Goal: Information Seeking & Learning: Learn about a topic

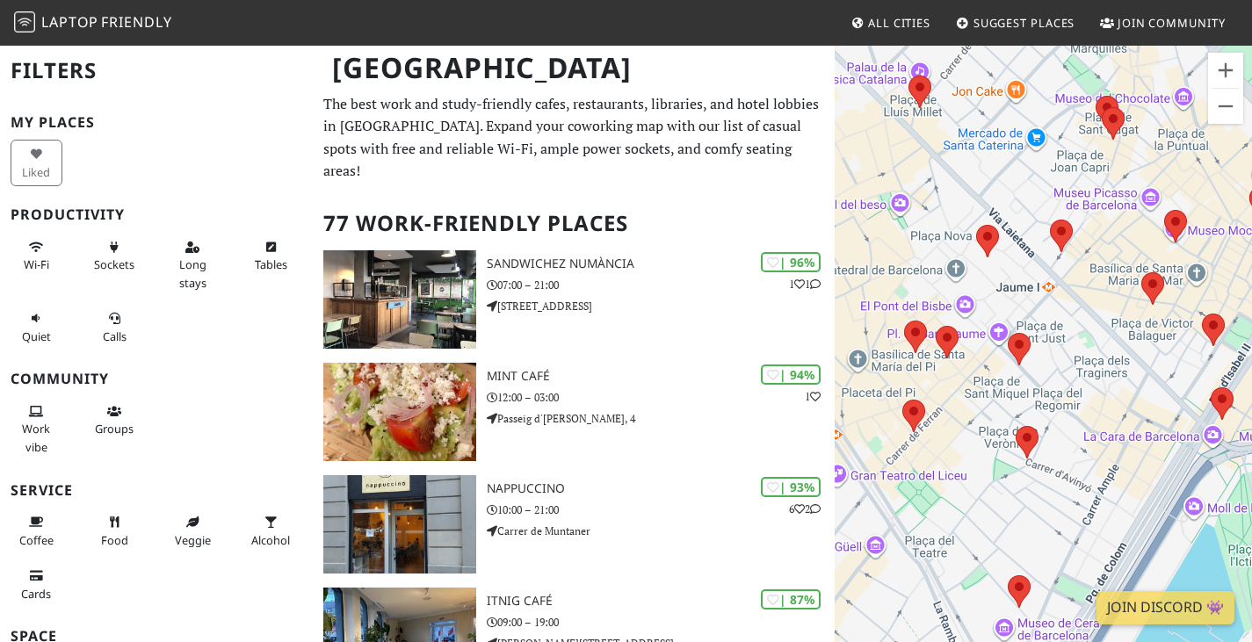
drag, startPoint x: 1118, startPoint y: 407, endPoint x: 1137, endPoint y: 402, distance: 20.0
click at [1137, 402] on div "Para desplazarte, pulsa las teclas de flecha." at bounding box center [1043, 365] width 417 height 642
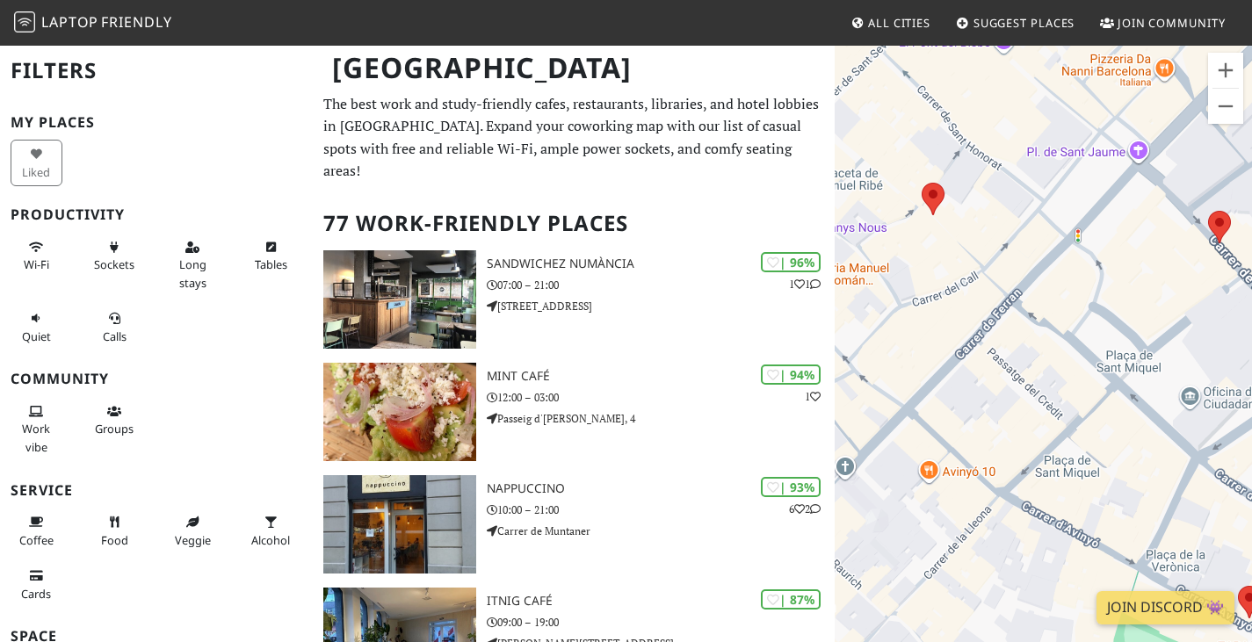
drag, startPoint x: 1140, startPoint y: 504, endPoint x: 1259, endPoint y: 494, distance: 120.0
click at [1252, 494] on html "Laptop Friendly All Cities Suggest Places Join Community Barcelona Filters My P…" at bounding box center [626, 321] width 1252 height 642
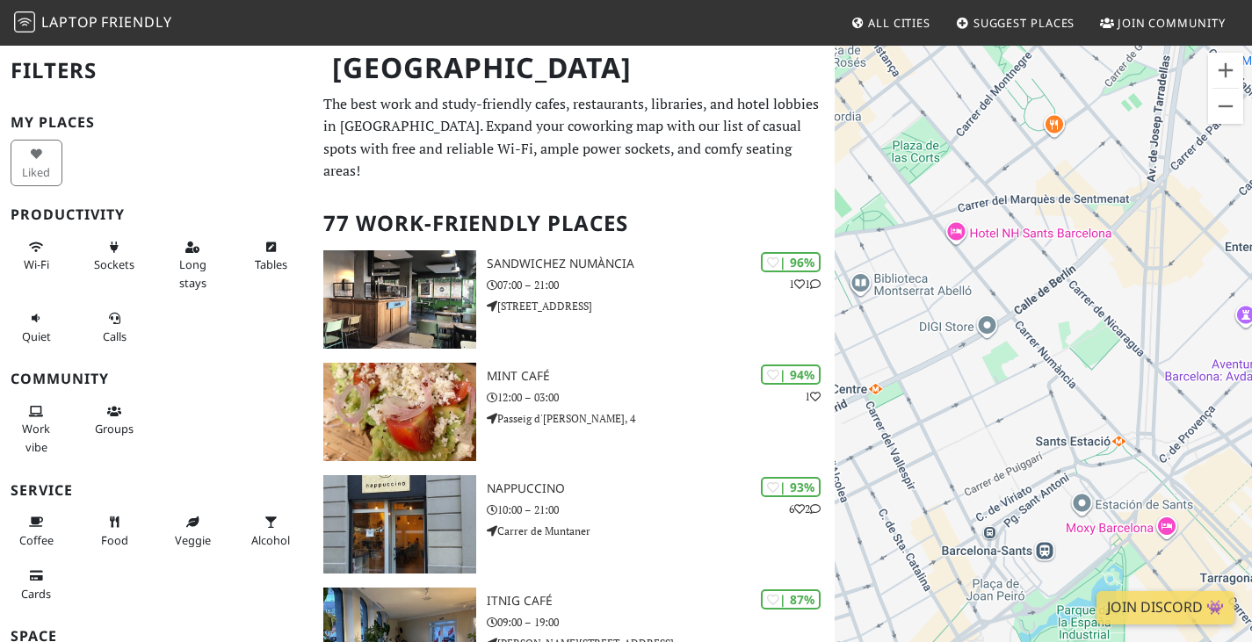
drag, startPoint x: 1074, startPoint y: 472, endPoint x: 824, endPoint y: 131, distance: 423.1
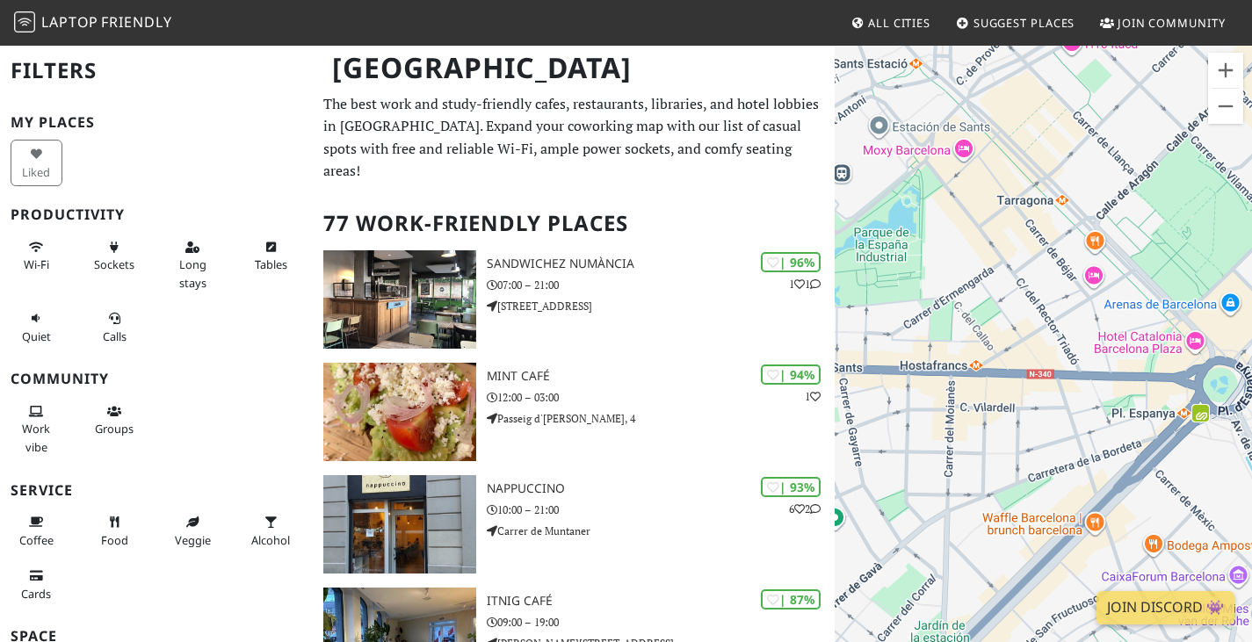
drag, startPoint x: 1105, startPoint y: 480, endPoint x: 943, endPoint y: 142, distance: 374.2
click at [943, 142] on div "Para desplazarte, pulsa las teclas de flecha." at bounding box center [1043, 365] width 417 height 642
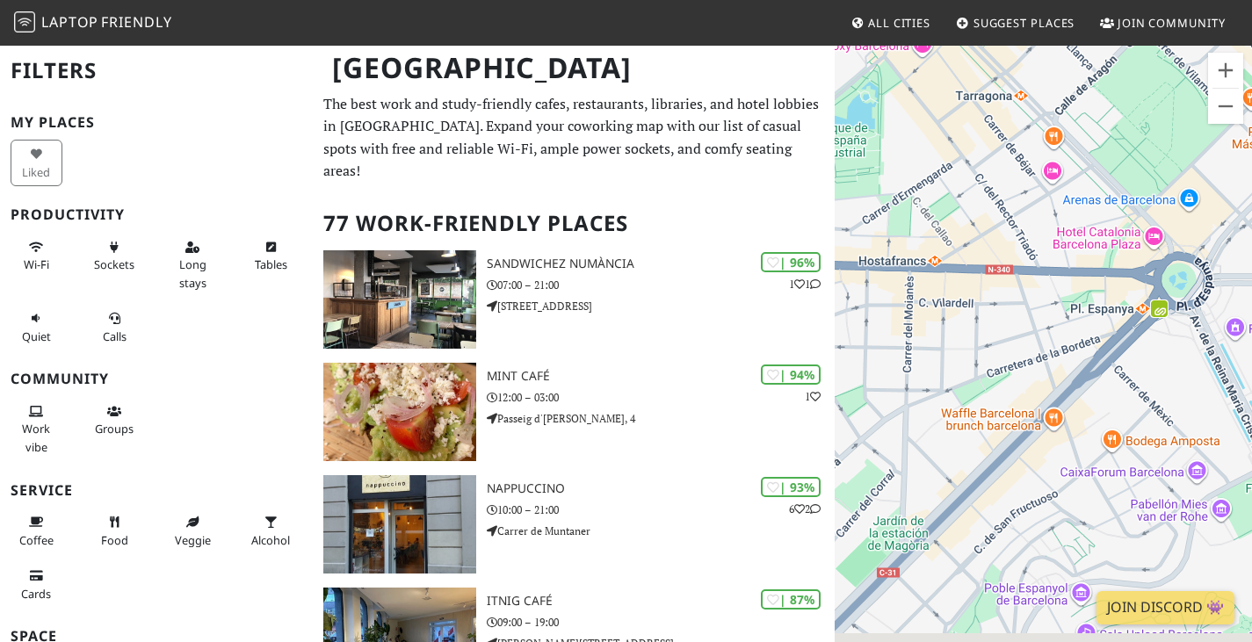
drag, startPoint x: 1148, startPoint y: 483, endPoint x: 1040, endPoint y: 274, distance: 235.5
click at [1040, 274] on div "Para desplazarte, pulsa las teclas de flecha." at bounding box center [1043, 365] width 417 height 642
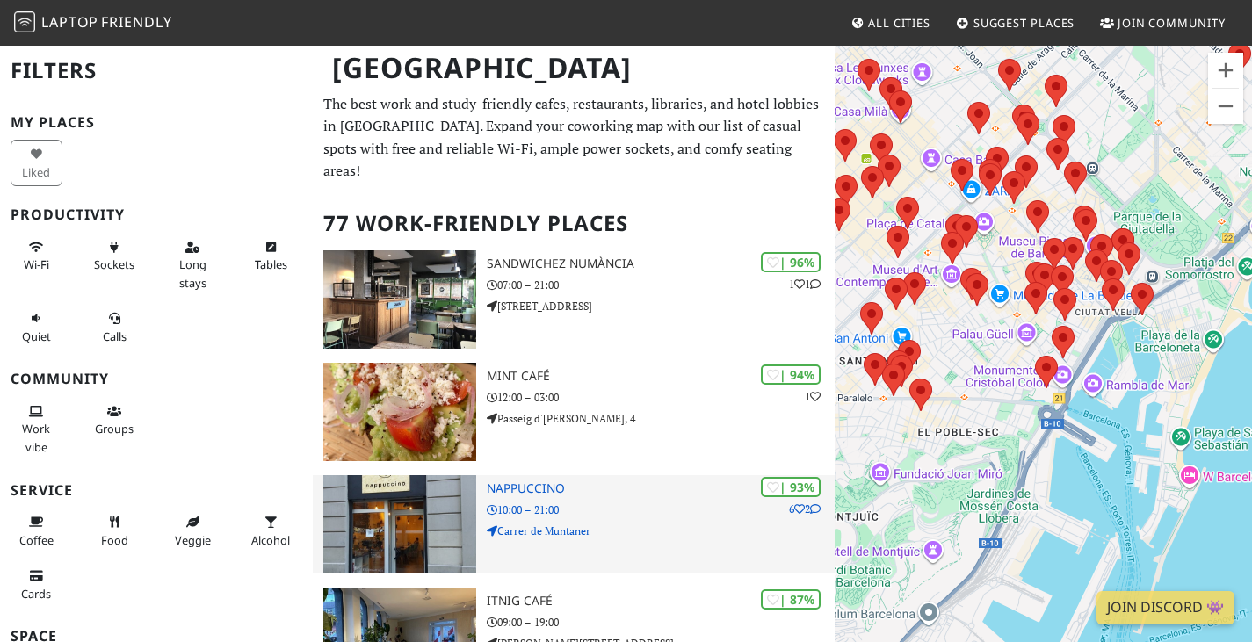
drag, startPoint x: 1136, startPoint y: 362, endPoint x: 769, endPoint y: 517, distance: 398.6
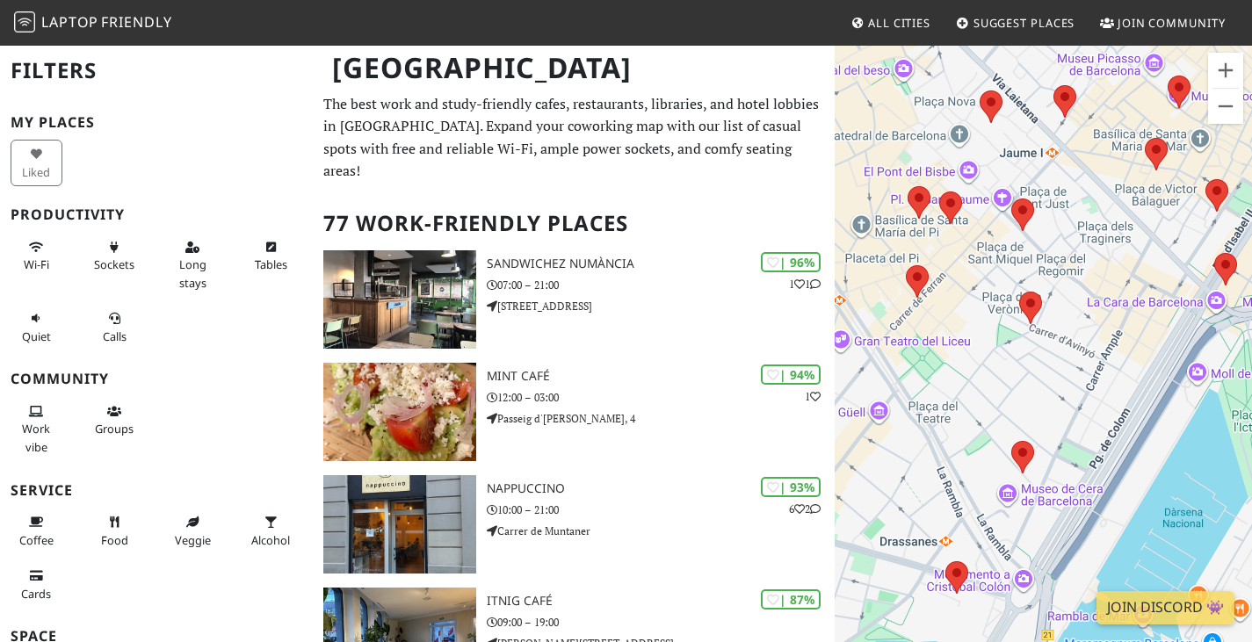
drag, startPoint x: 947, startPoint y: 447, endPoint x: 1193, endPoint y: 330, distance: 272.4
click at [1193, 330] on div "Para desplazarte, pulsa las teclas de flecha." at bounding box center [1043, 365] width 417 height 642
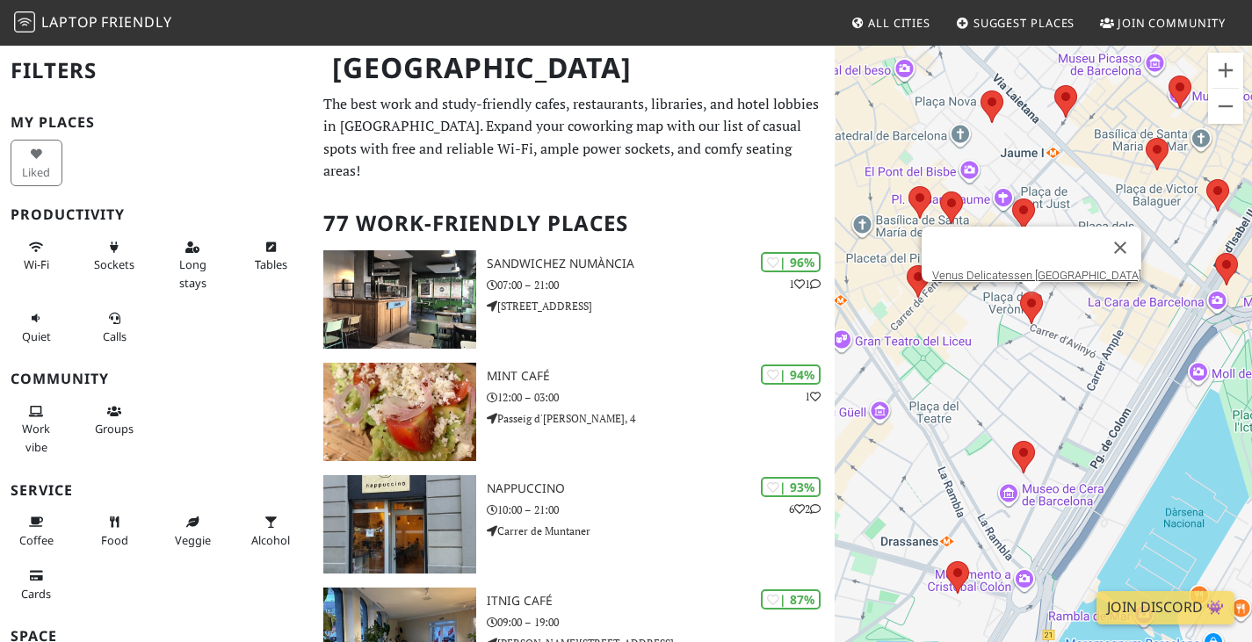
click at [1020, 292] on area at bounding box center [1020, 292] width 0 height 0
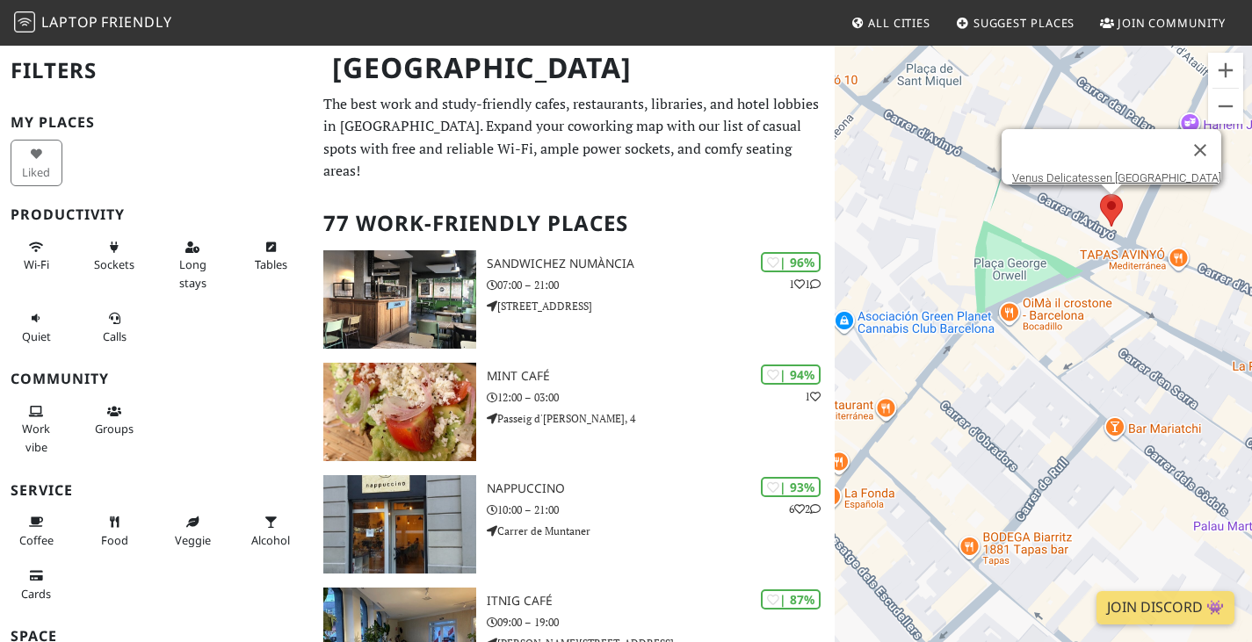
click at [1100, 194] on area at bounding box center [1100, 194] width 0 height 0
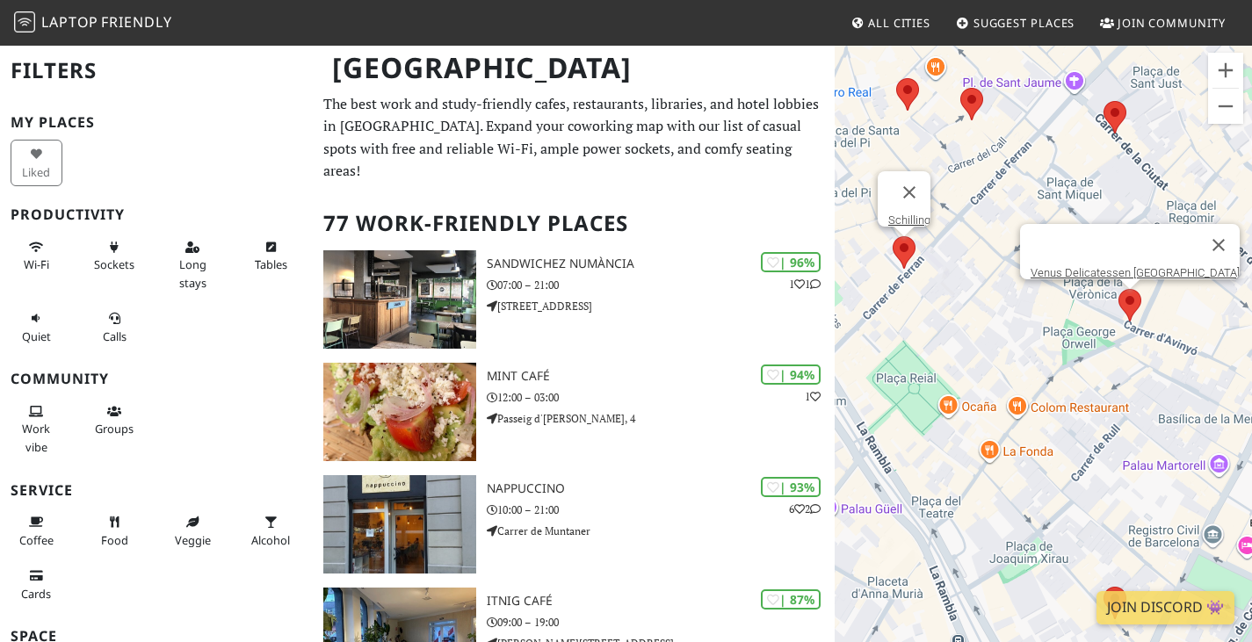
click at [901, 253] on div "Para desplazarte, pulsa las teclas de flecha. Venus Delicatessen Barcelona Schi…" at bounding box center [1043, 365] width 417 height 642
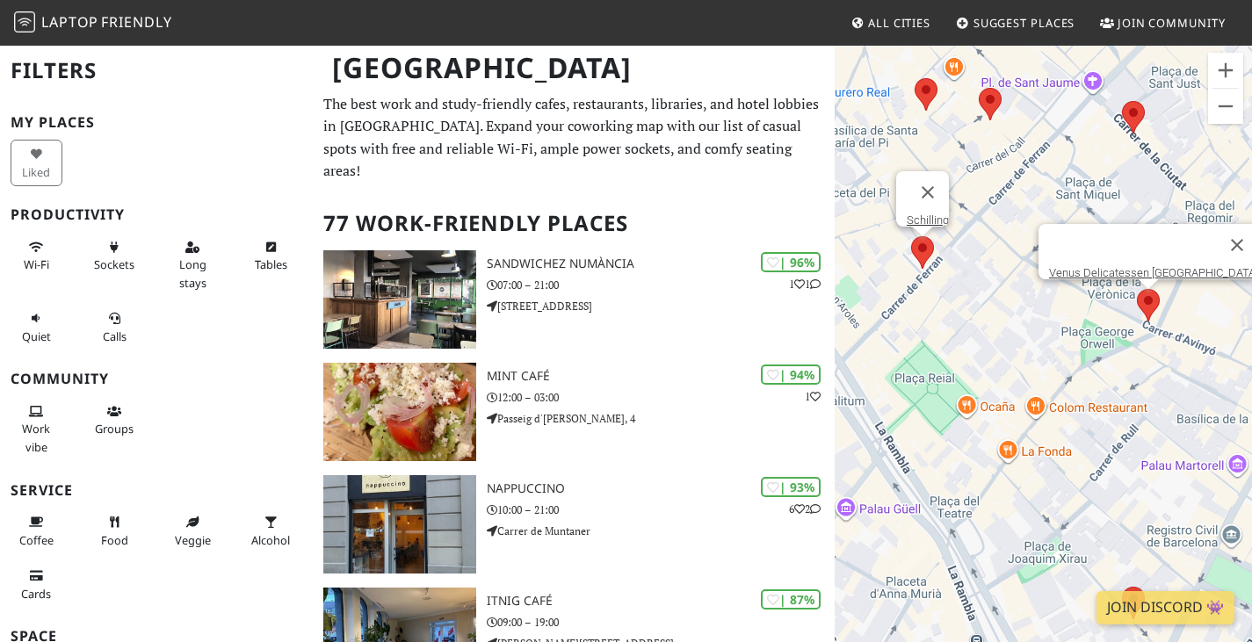
click at [911, 236] on area at bounding box center [911, 236] width 0 height 0
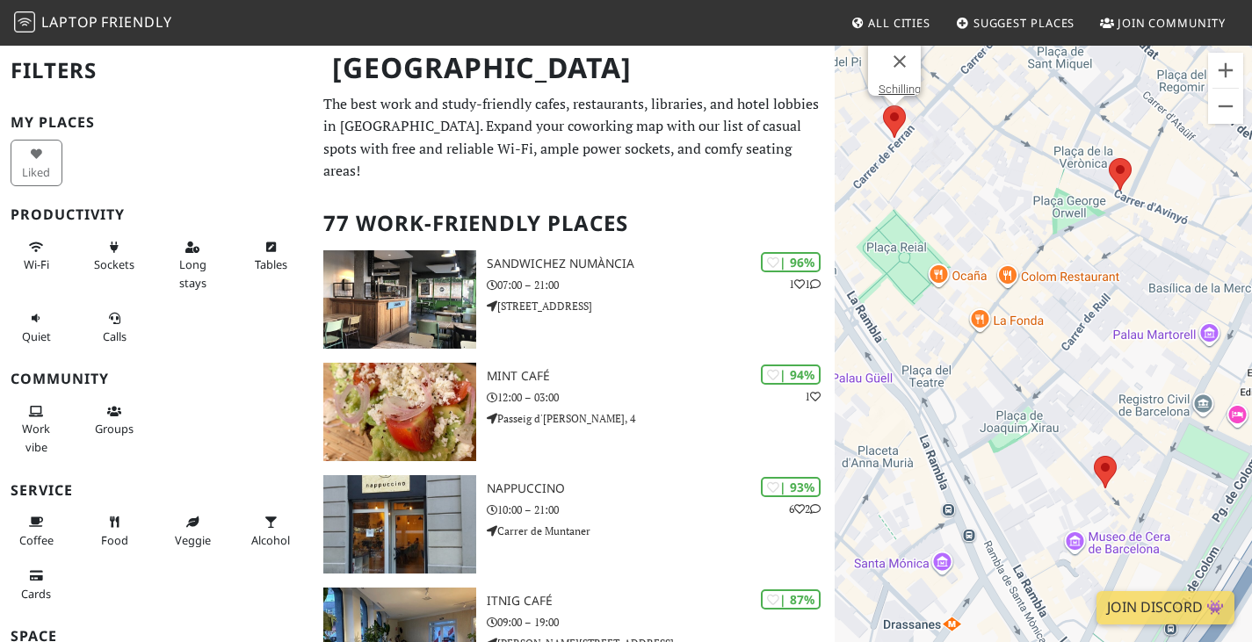
drag, startPoint x: 1042, startPoint y: 433, endPoint x: 1016, endPoint y: 301, distance: 135.1
click at [1016, 301] on div "Para desplazarte, pulsa las teclas de flecha. Schilling" at bounding box center [1043, 365] width 417 height 642
click at [1094, 456] on area at bounding box center [1094, 456] width 0 height 0
click at [1106, 433] on link "Federal Café" at bounding box center [1110, 439] width 62 height 13
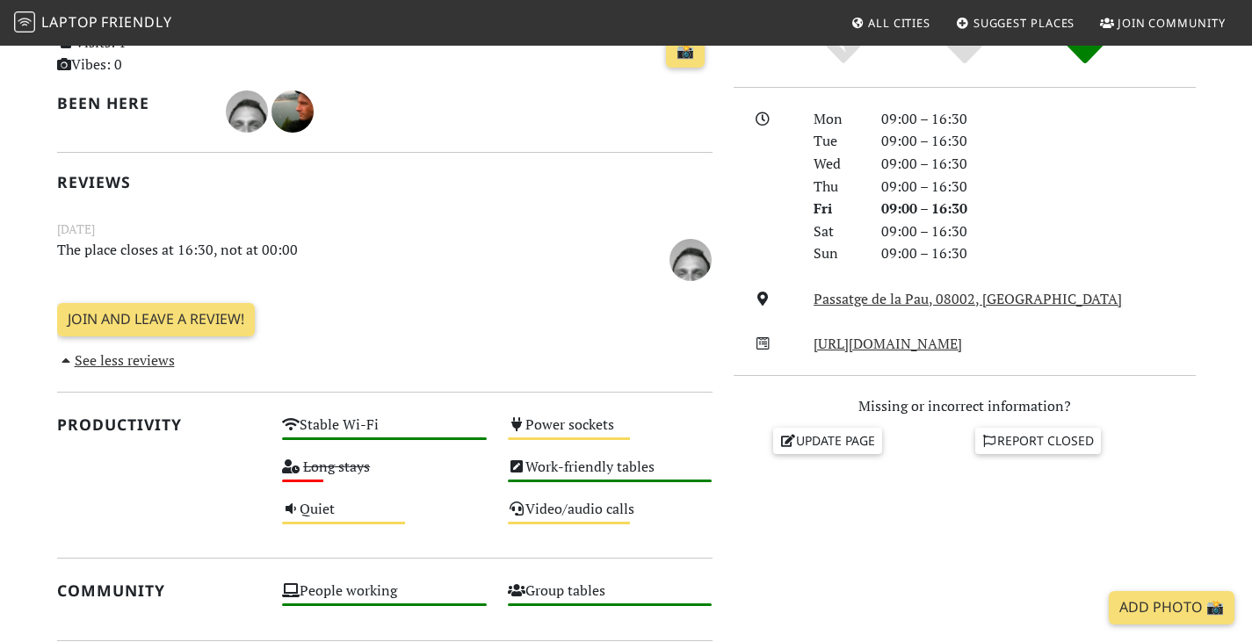
scroll to position [439, 0]
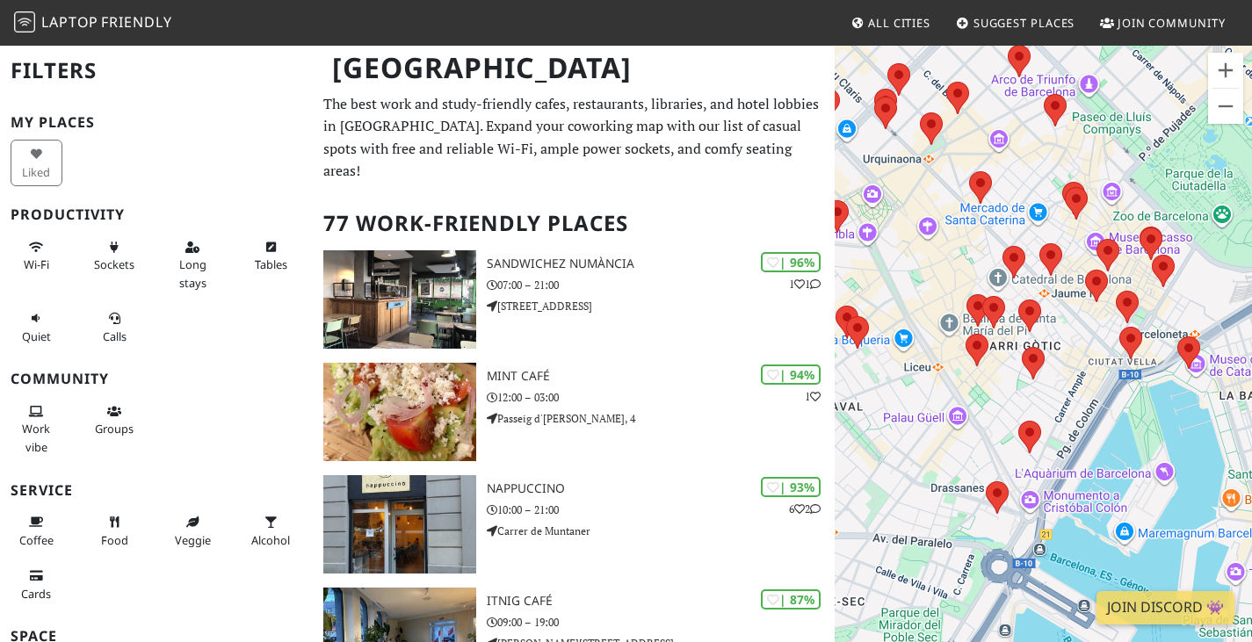
drag, startPoint x: 1021, startPoint y: 405, endPoint x: 1257, endPoint y: 452, distance: 240.1
click at [1252, 452] on html "Laptop Friendly All Cities Suggest Places Join Community Barcelona Filters My P…" at bounding box center [626, 321] width 1252 height 642
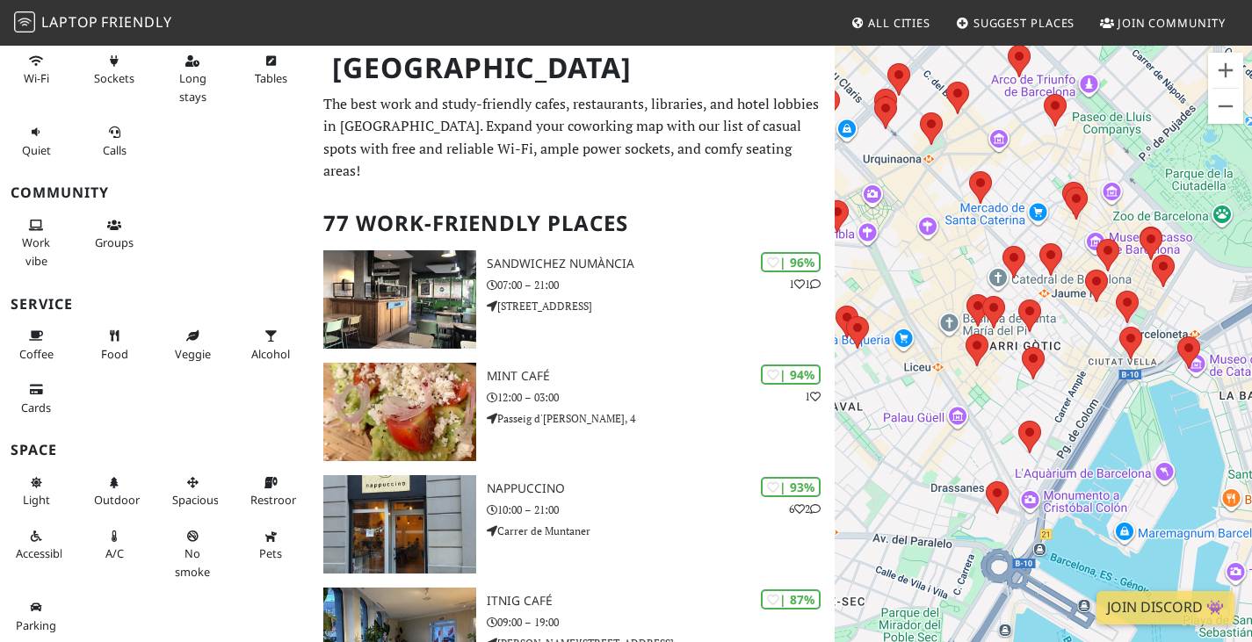
scroll to position [187, 0]
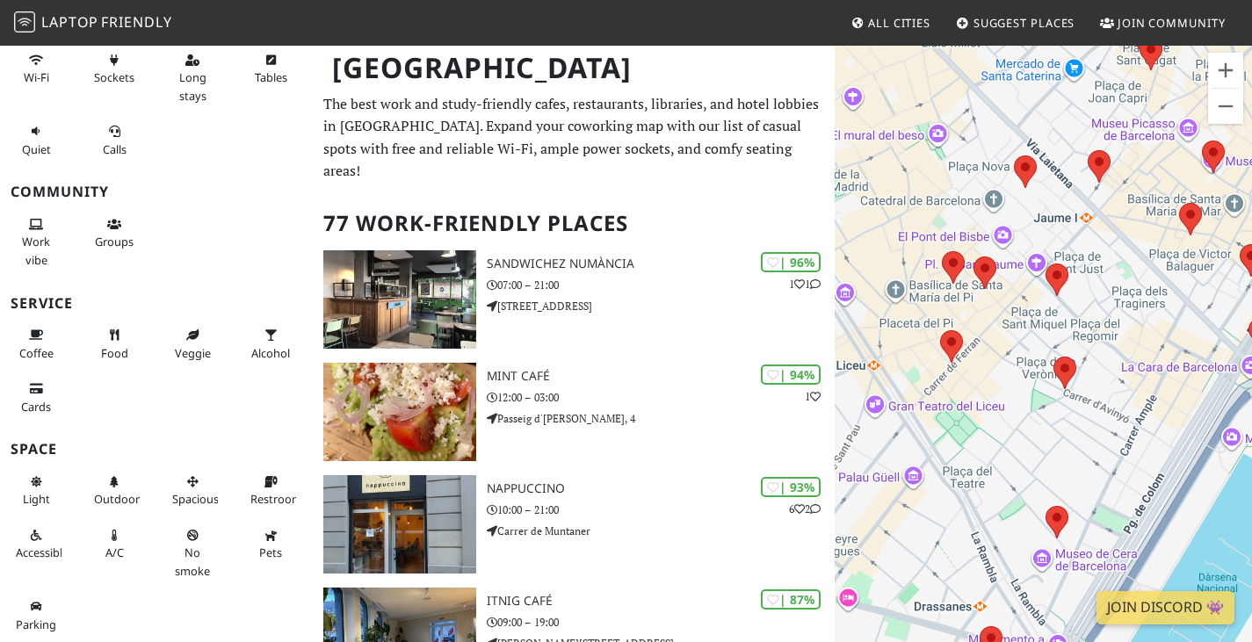
drag, startPoint x: 993, startPoint y: 404, endPoint x: 1100, endPoint y: 412, distance: 107.5
click at [1100, 412] on div "Para desplazarte, pulsa las teclas de flecha." at bounding box center [1043, 365] width 417 height 642
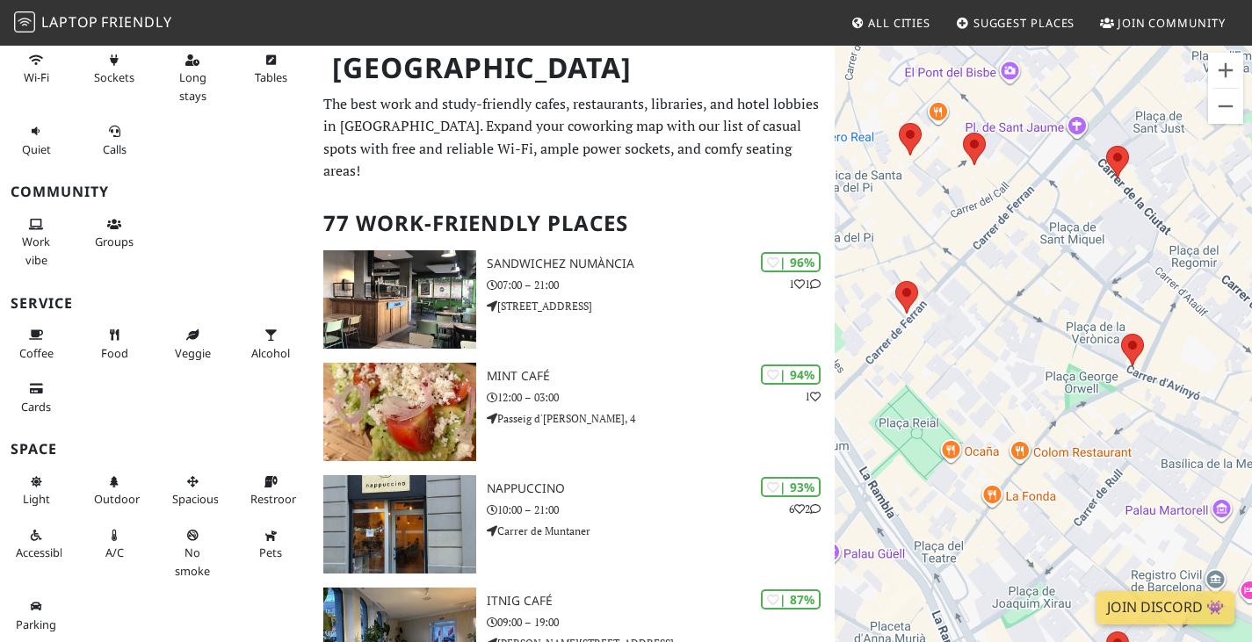
drag, startPoint x: 937, startPoint y: 398, endPoint x: 998, endPoint y: 387, distance: 62.6
click at [998, 387] on div "Para desplazarte, pulsa las teclas de flecha." at bounding box center [1043, 365] width 417 height 642
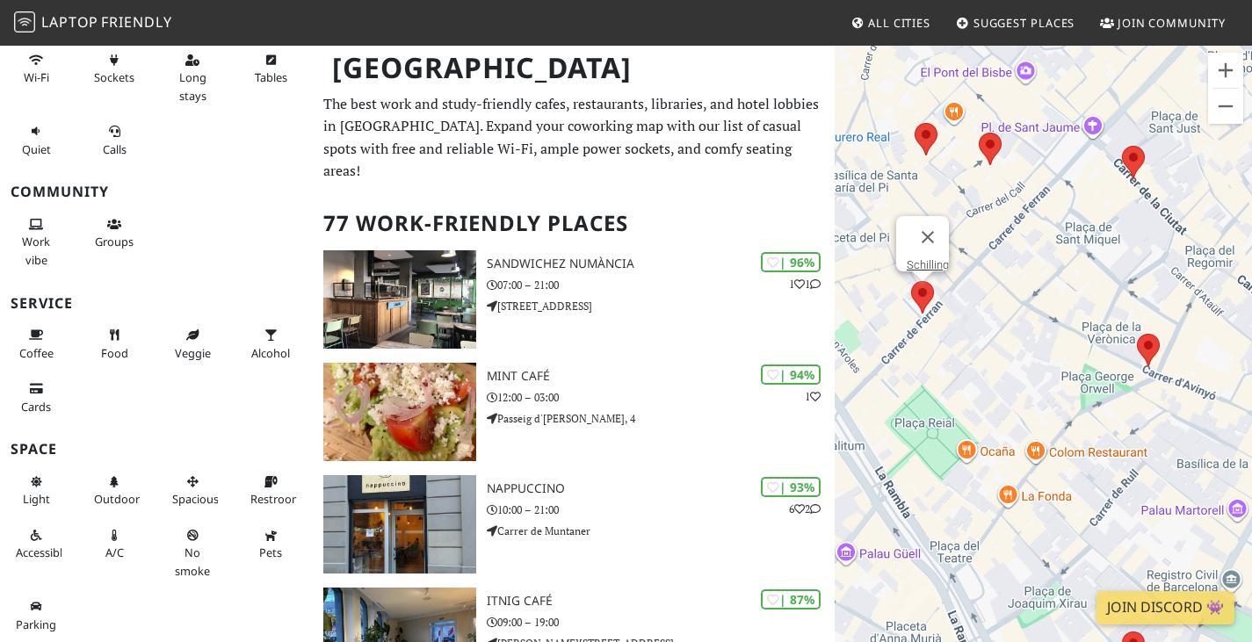
click at [911, 281] on area at bounding box center [911, 281] width 0 height 0
click at [926, 258] on link "Schilling" at bounding box center [928, 264] width 42 height 13
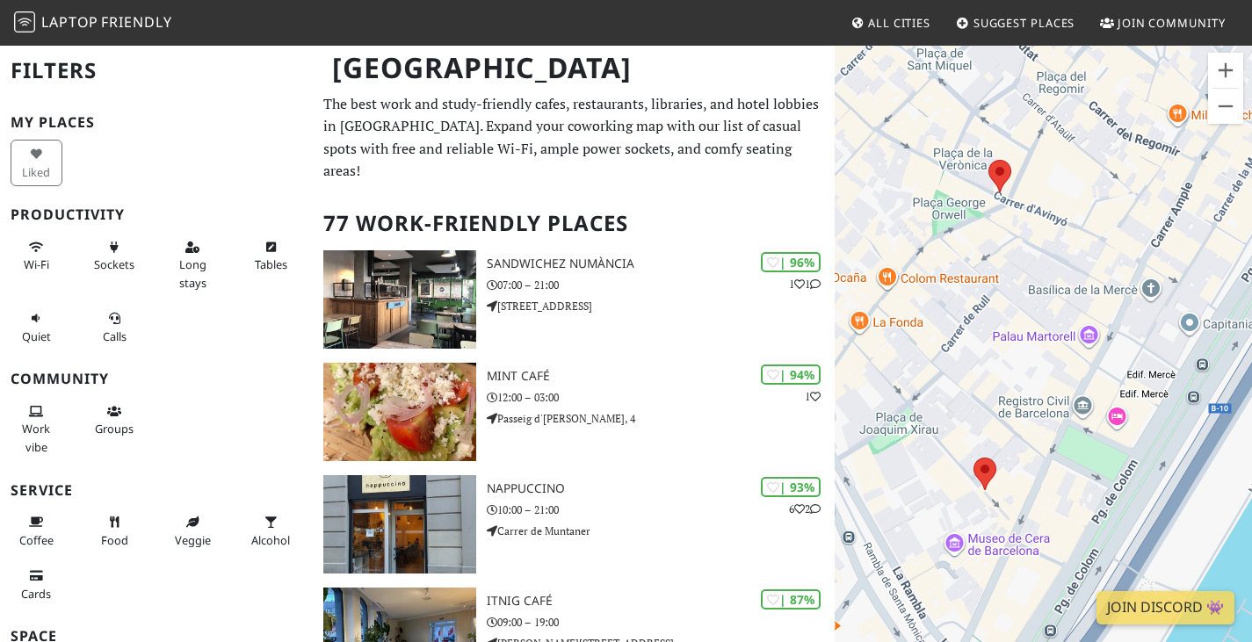
drag, startPoint x: 1100, startPoint y: 316, endPoint x: 856, endPoint y: 420, distance: 265.8
click at [856, 420] on div "Para desplazarte, pulsa las teclas de flecha." at bounding box center [1043, 365] width 417 height 642
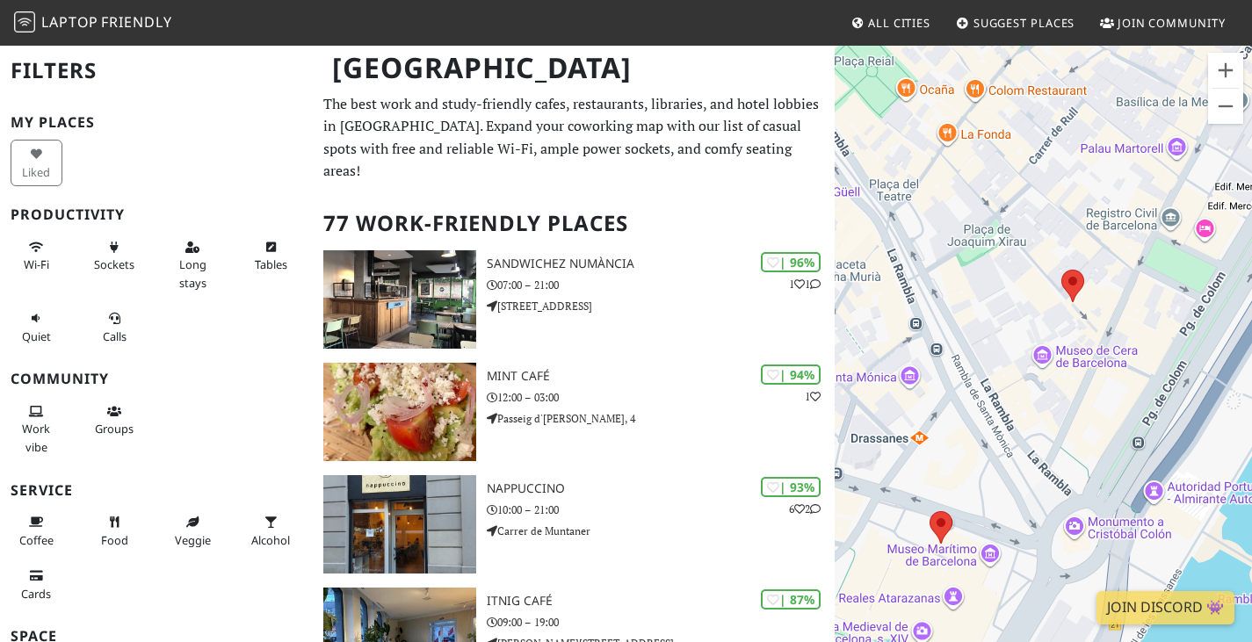
drag, startPoint x: 1035, startPoint y: 462, endPoint x: 1115, endPoint y: 271, distance: 207.6
click at [1125, 272] on div "Para desplazarte, pulsa las teclas de flecha." at bounding box center [1043, 365] width 417 height 642
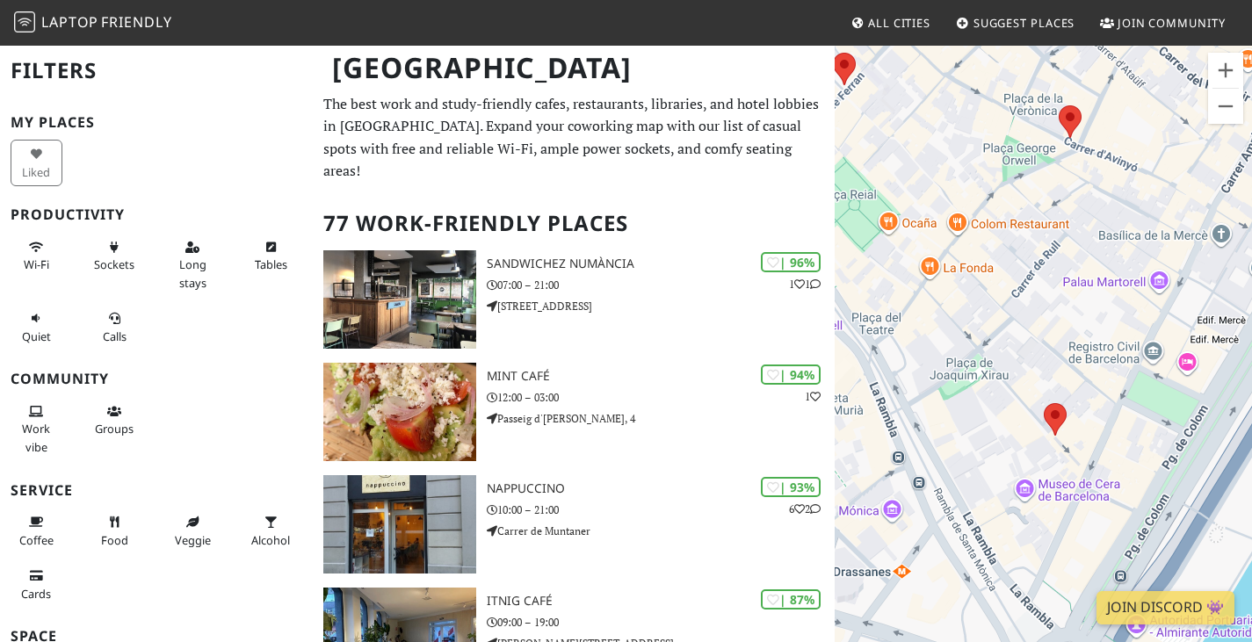
drag, startPoint x: 1060, startPoint y: 431, endPoint x: 1048, endPoint y: 566, distance: 135.9
click at [1048, 566] on div "Para desplazarte, pulsa las teclas de flecha." at bounding box center [1043, 365] width 417 height 642
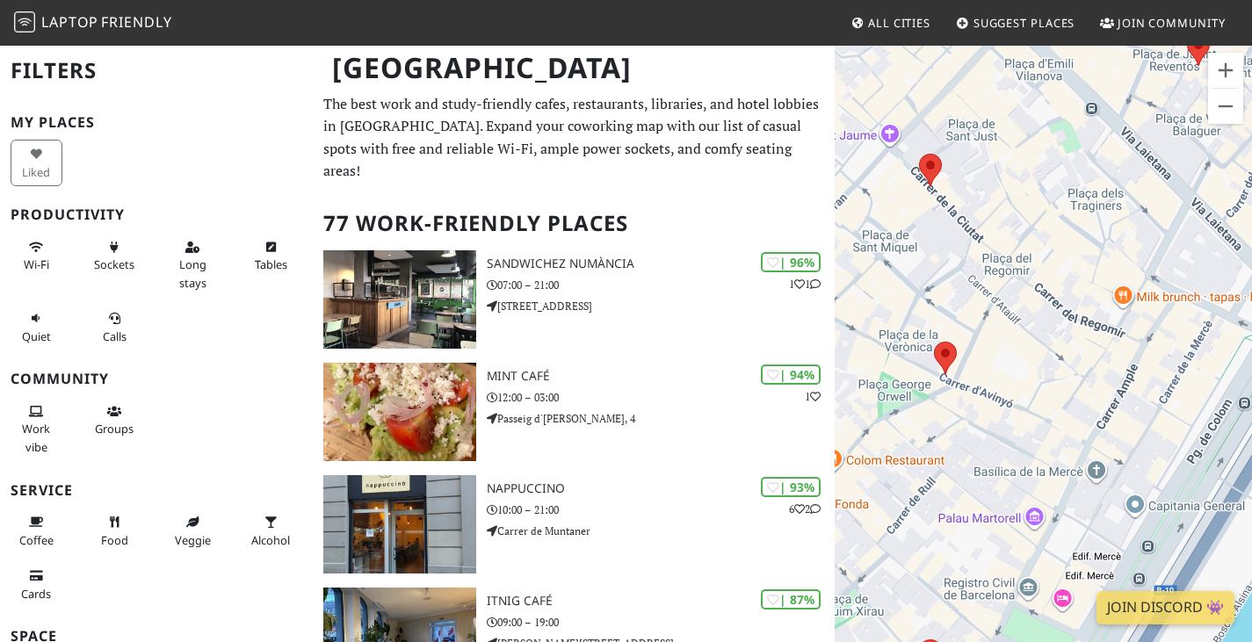
drag, startPoint x: 1136, startPoint y: 265, endPoint x: 1013, endPoint y: 500, distance: 264.6
click at [1013, 500] on div "Para desplazarte, pulsa las teclas de flecha." at bounding box center [1043, 365] width 417 height 642
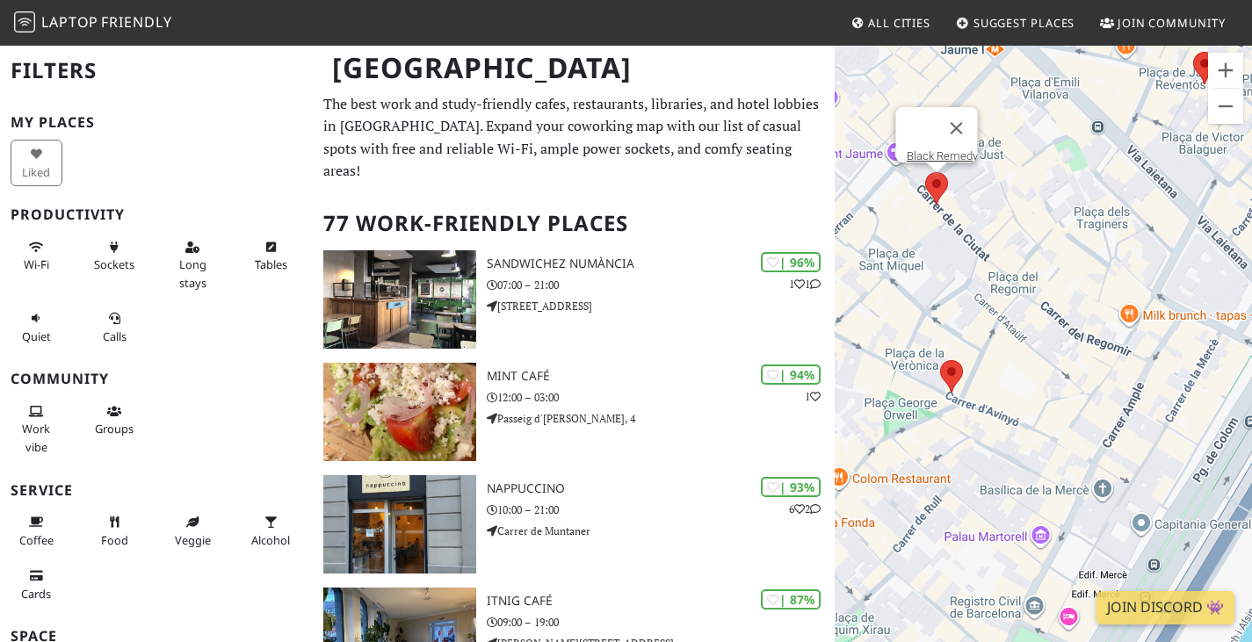
click at [925, 172] on area at bounding box center [925, 172] width 0 height 0
click at [944, 149] on link "Black Remedy" at bounding box center [941, 155] width 71 height 13
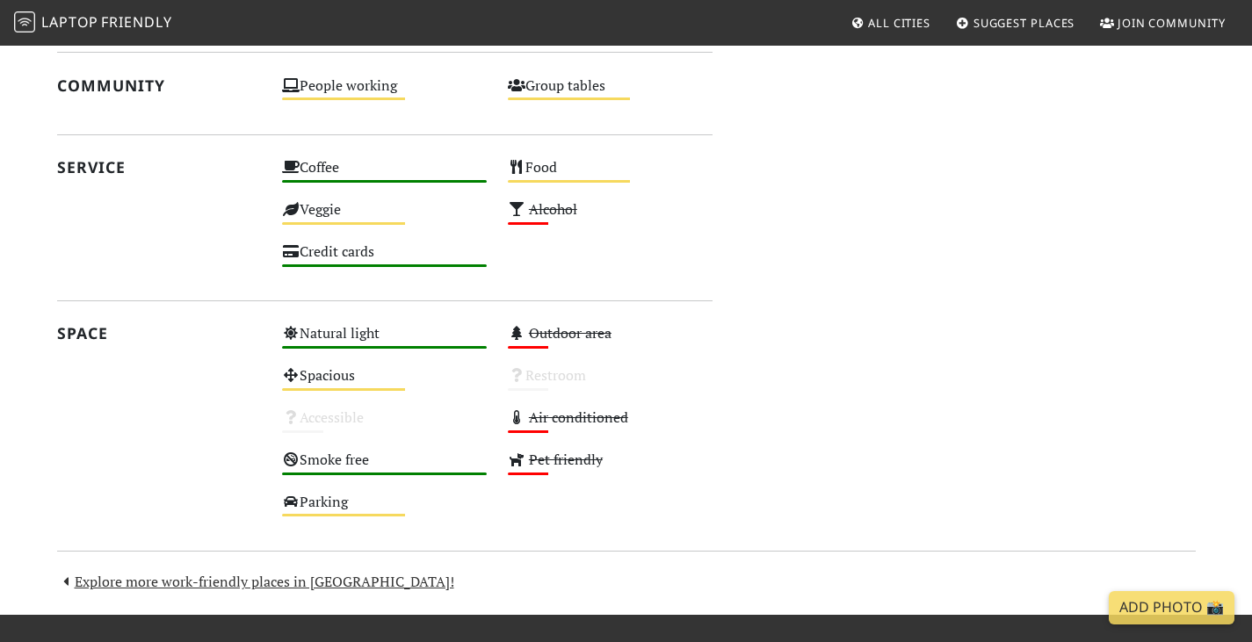
scroll to position [967, 0]
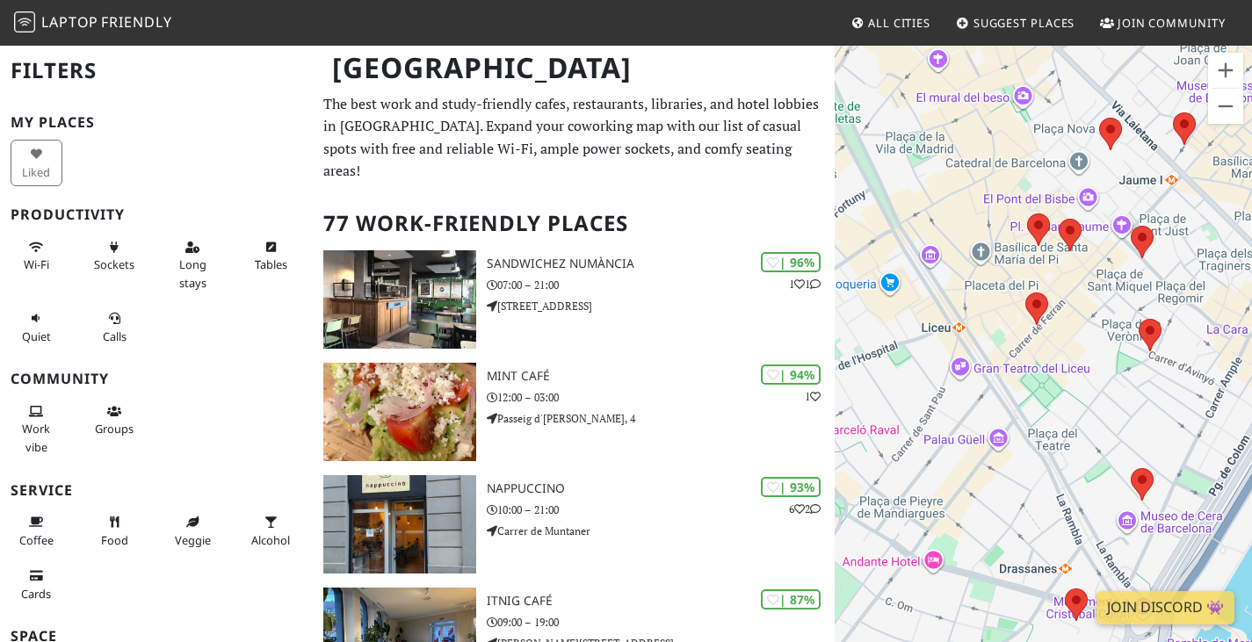
drag, startPoint x: 1167, startPoint y: 395, endPoint x: 1042, endPoint y: 338, distance: 137.3
click at [1042, 338] on div "Para desplazarte, pulsa las teclas de flecha." at bounding box center [1043, 365] width 417 height 642
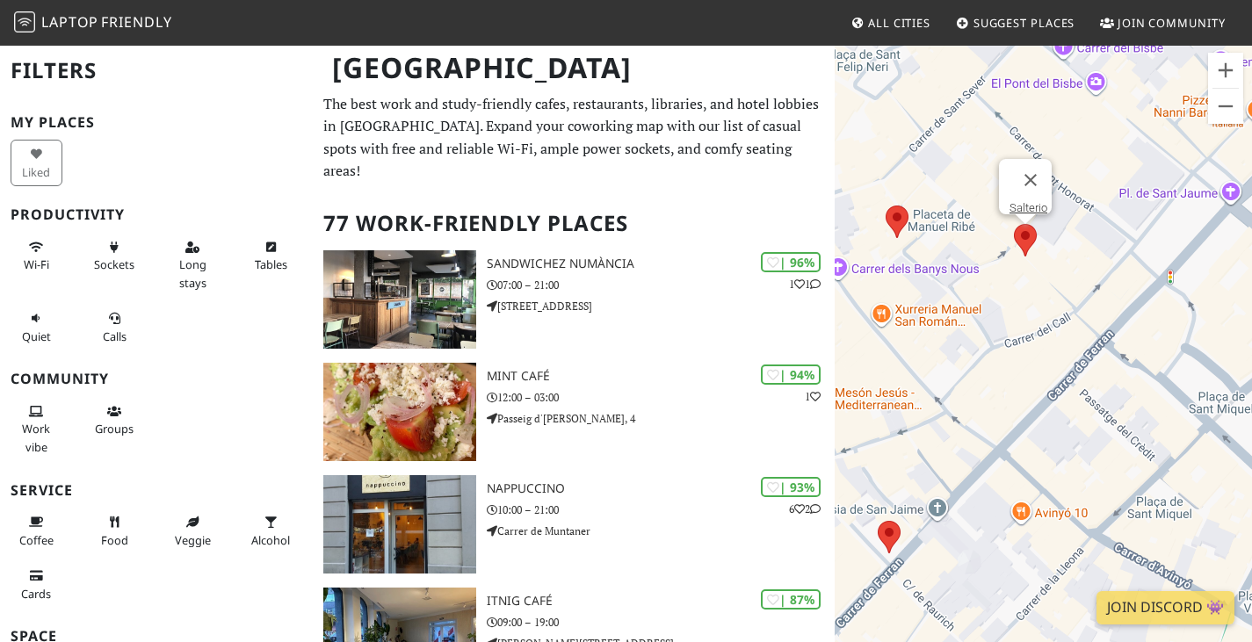
click at [1014, 224] on area at bounding box center [1014, 224] width 0 height 0
click at [1025, 201] on link "Salterio" at bounding box center [1029, 207] width 38 height 13
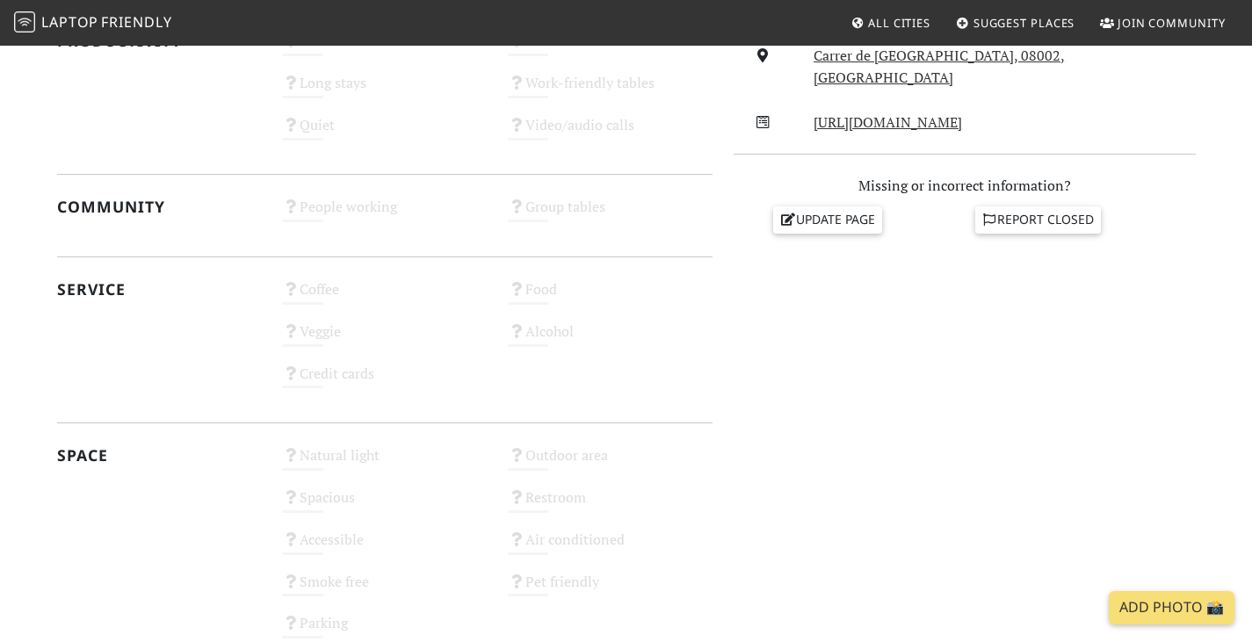
scroll to position [490, 0]
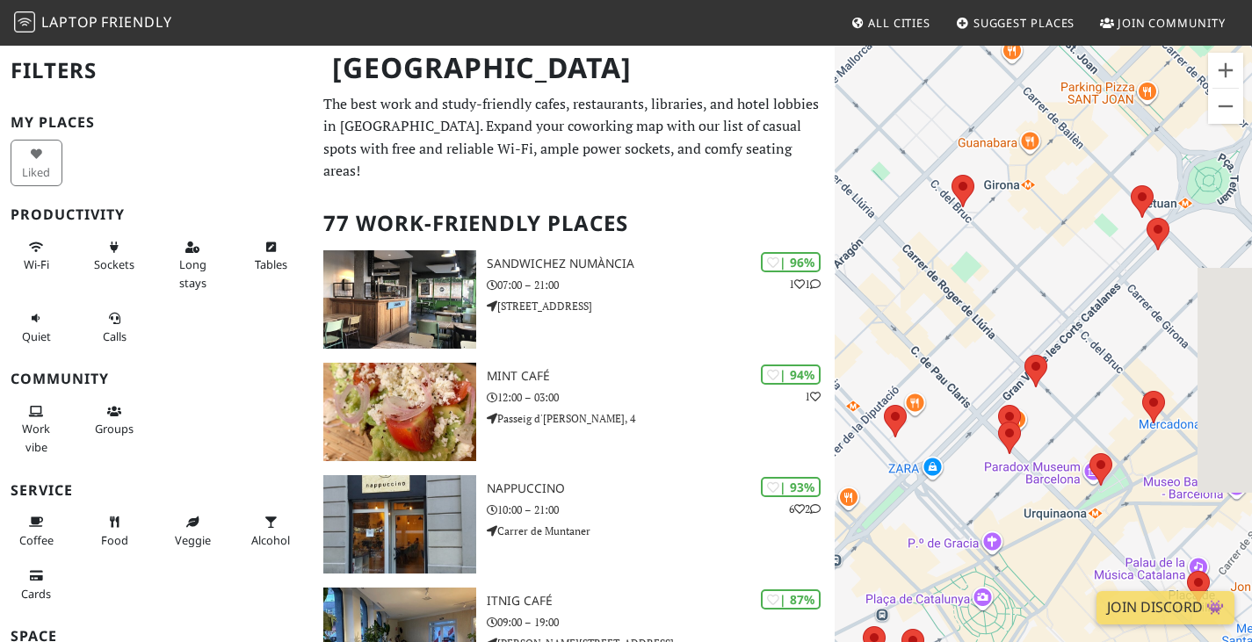
drag, startPoint x: 1100, startPoint y: 401, endPoint x: 970, endPoint y: 133, distance: 297.6
click at [970, 133] on div "Para desplazarte, pulsa las teclas de flecha." at bounding box center [1043, 365] width 417 height 642
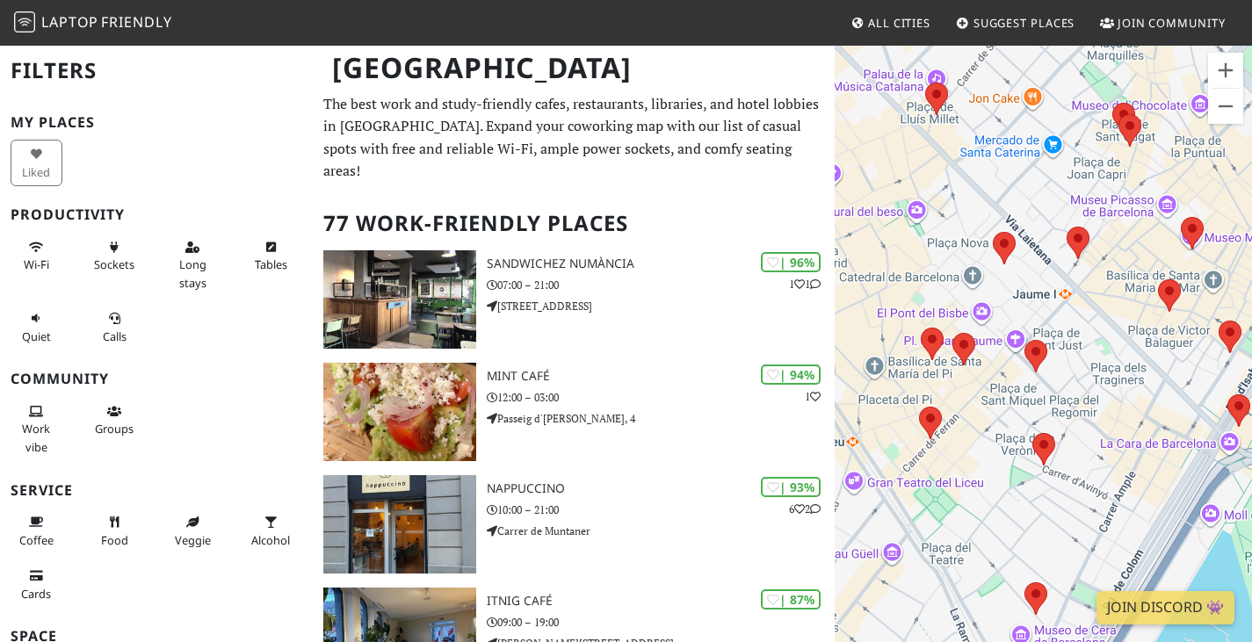
drag, startPoint x: 1090, startPoint y: 529, endPoint x: 936, endPoint y: 216, distance: 348.7
click at [936, 216] on div "Para desplazarte, pulsa las teclas de flecha." at bounding box center [1043, 365] width 417 height 642
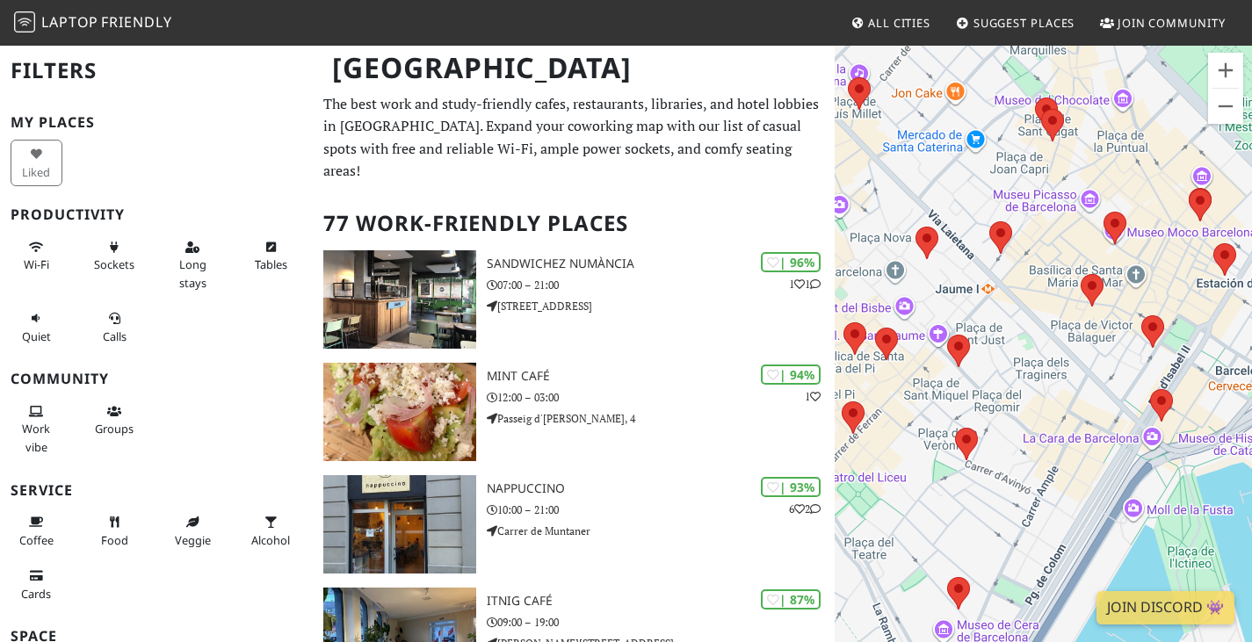
drag, startPoint x: 1174, startPoint y: 459, endPoint x: 1096, endPoint y: 460, distance: 78.2
click at [1096, 460] on div "Para desplazarte, pulsa las teclas de flecha." at bounding box center [1043, 365] width 417 height 642
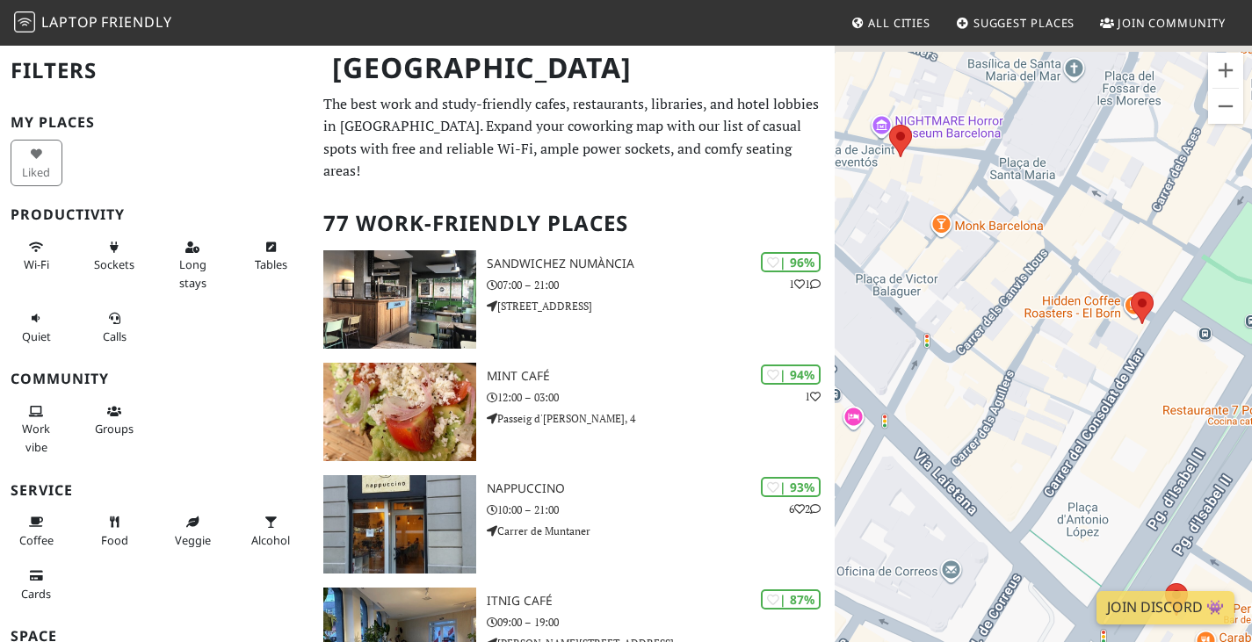
drag, startPoint x: 1138, startPoint y: 351, endPoint x: 1100, endPoint y: 396, distance: 58.6
click at [1100, 396] on div "Para desplazarte, pulsa las teclas de flecha." at bounding box center [1043, 365] width 417 height 642
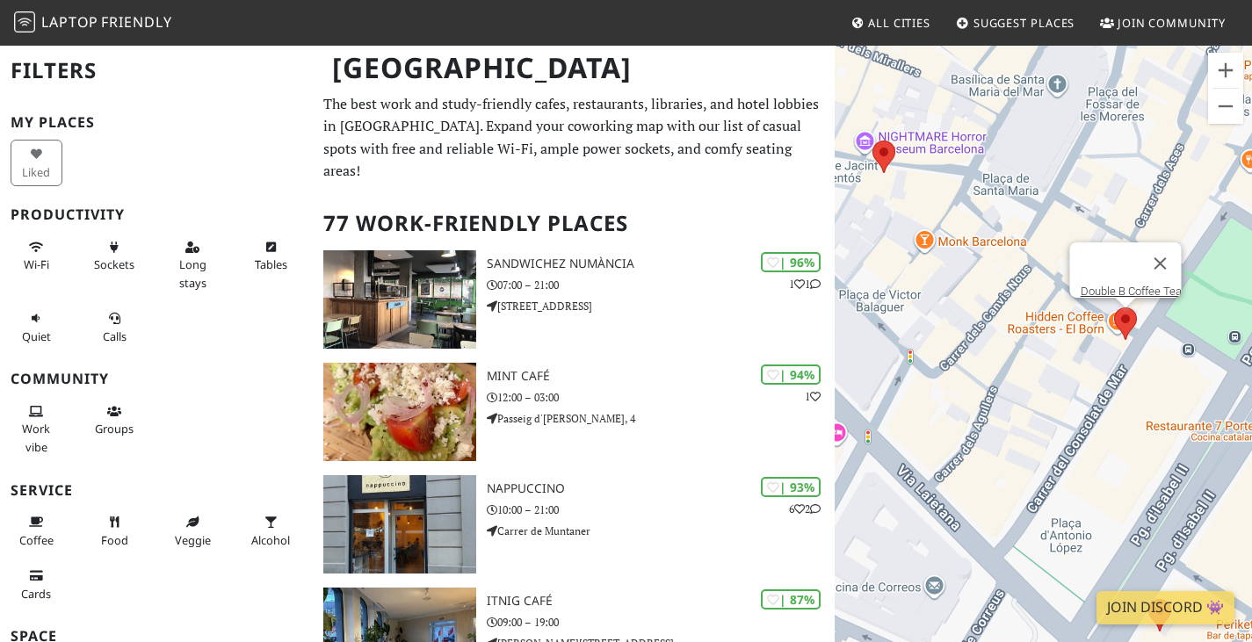
click at [1114, 308] on area at bounding box center [1114, 308] width 0 height 0
click at [1119, 285] on link "Double B Coffee Tea" at bounding box center [1130, 291] width 101 height 13
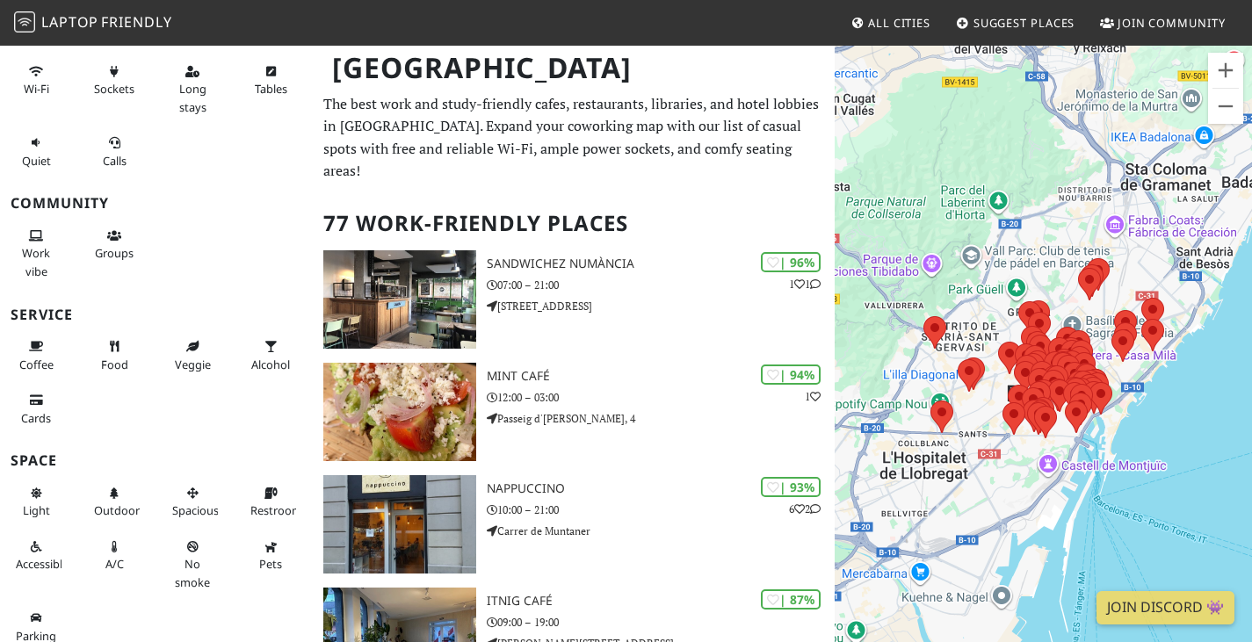
scroll to position [187, 0]
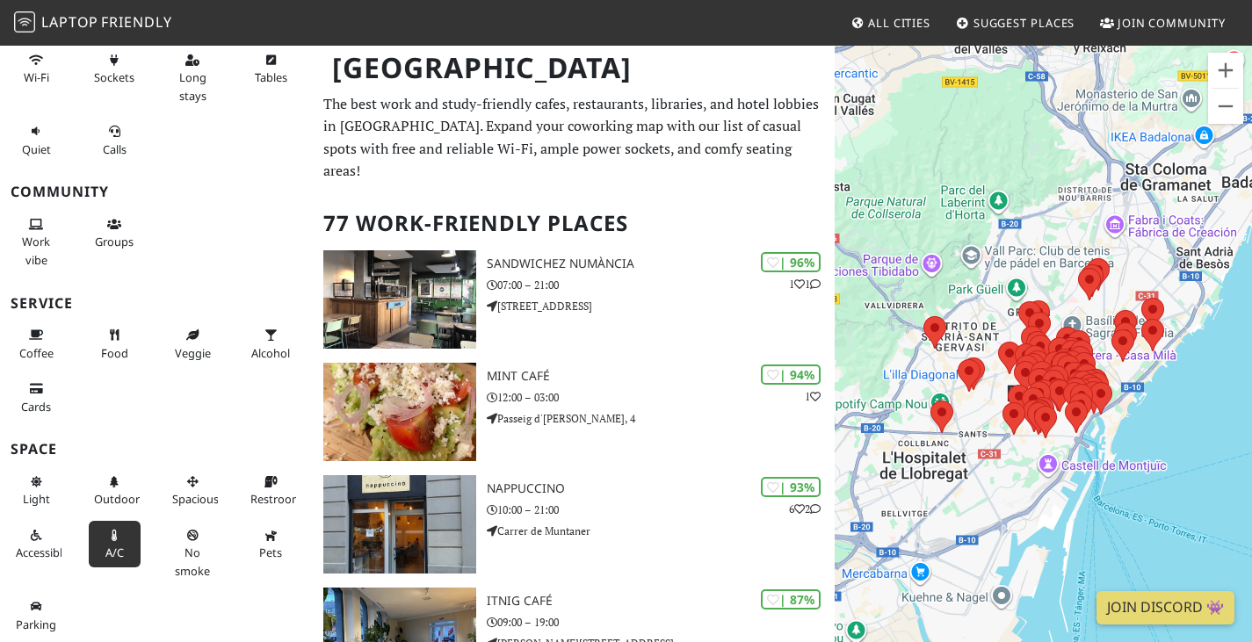
click at [105, 542] on button "A/C" at bounding box center [115, 544] width 52 height 47
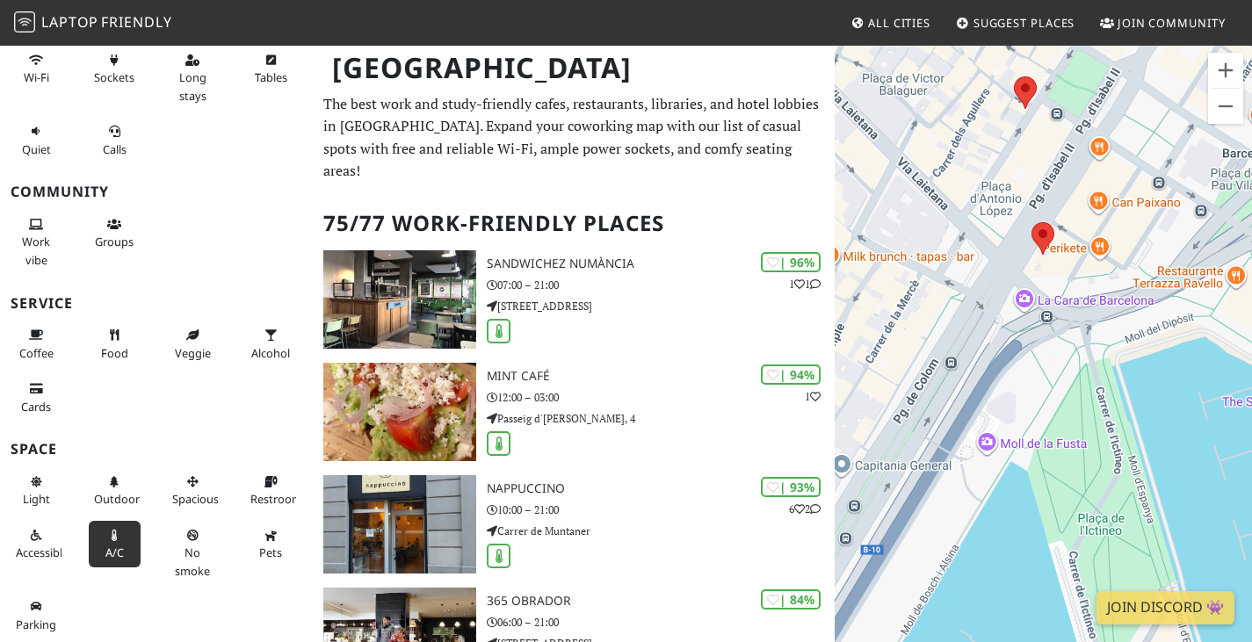
drag, startPoint x: 911, startPoint y: 364, endPoint x: 1265, endPoint y: 356, distance: 353.4
click at [1252, 356] on html "Laptop Friendly All Cities Suggest Places Join Community Barcelona Filters (1) …" at bounding box center [626, 321] width 1252 height 642
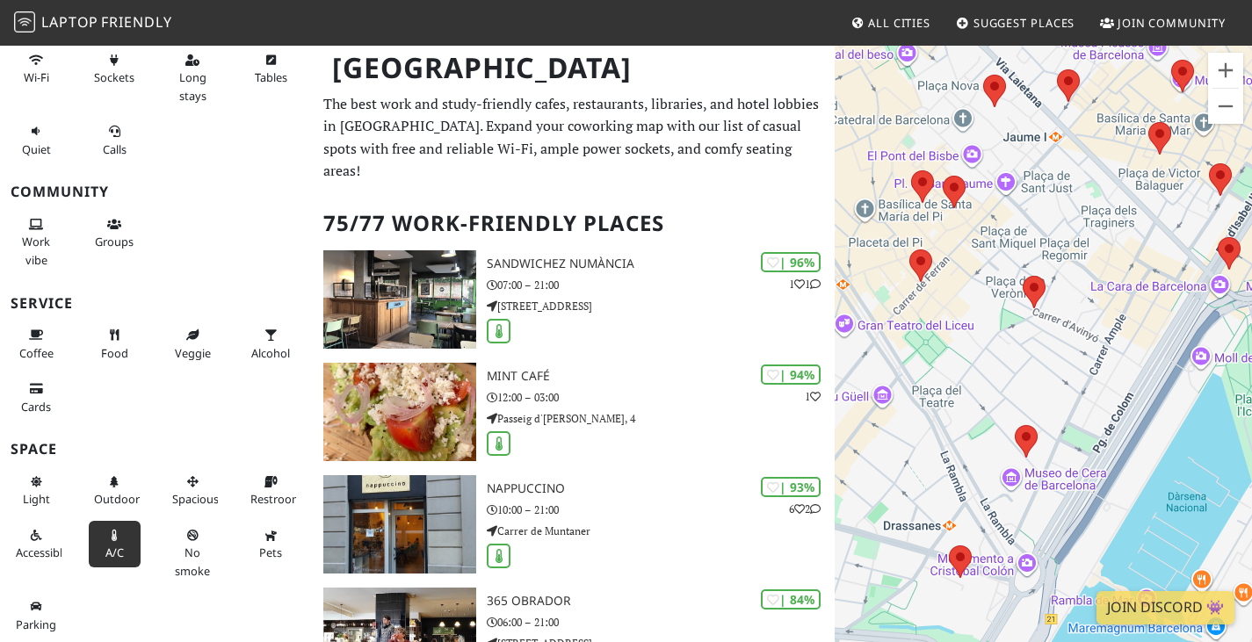
drag, startPoint x: 975, startPoint y: 413, endPoint x: 1193, endPoint y: 352, distance: 226.3
click at [1193, 352] on div "Para desplazarte, pulsa las teclas de flecha." at bounding box center [1043, 365] width 417 height 642
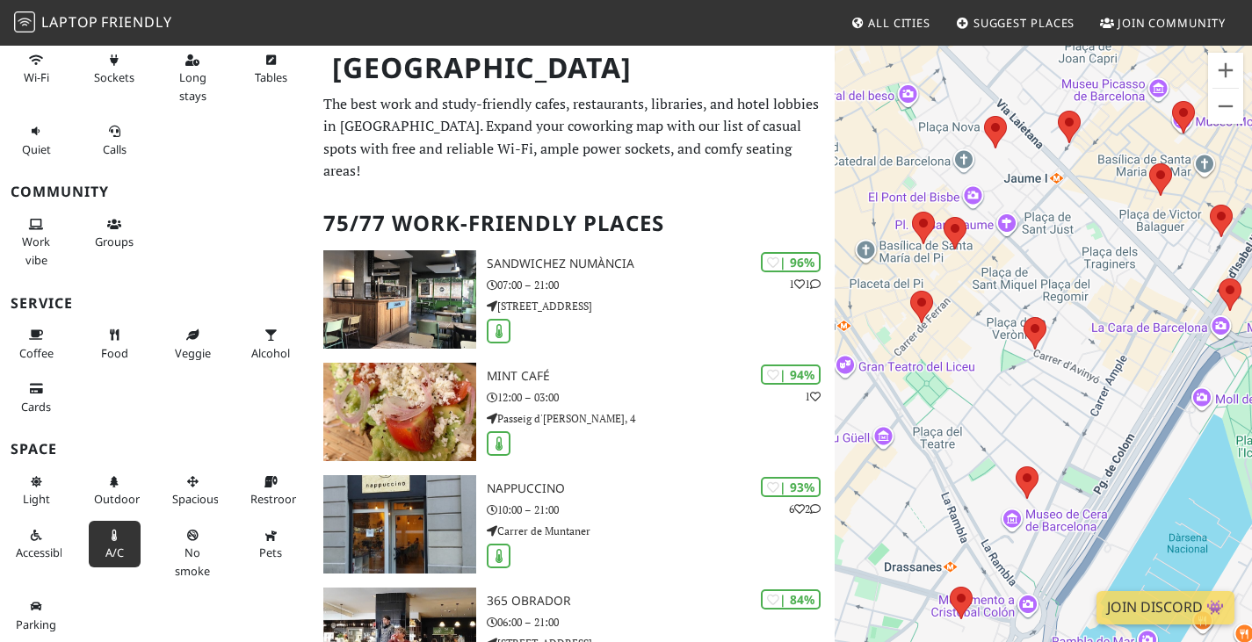
drag, startPoint x: 978, startPoint y: 265, endPoint x: 973, endPoint y: 378, distance: 113.5
click at [973, 378] on div "Para desplazarte, pulsa las teclas de flecha." at bounding box center [1043, 365] width 417 height 642
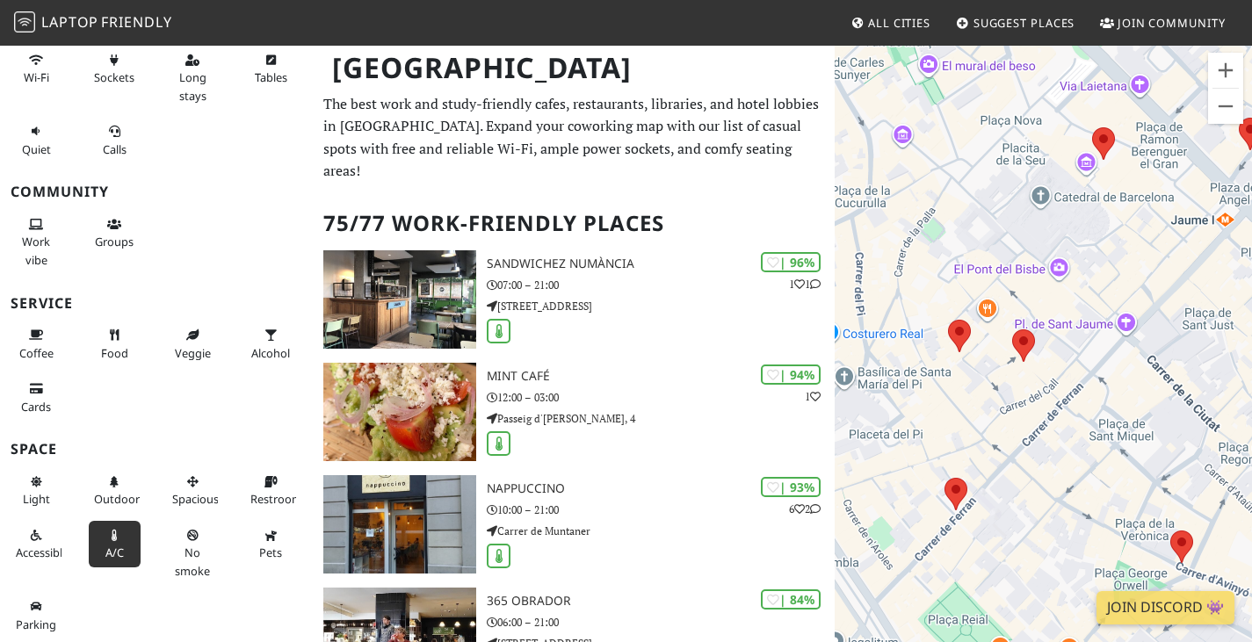
drag, startPoint x: 995, startPoint y: 397, endPoint x: 1018, endPoint y: 408, distance: 25.2
click at [1018, 408] on div "Para desplazarte, pulsa las teclas de flecha." at bounding box center [1043, 365] width 417 height 642
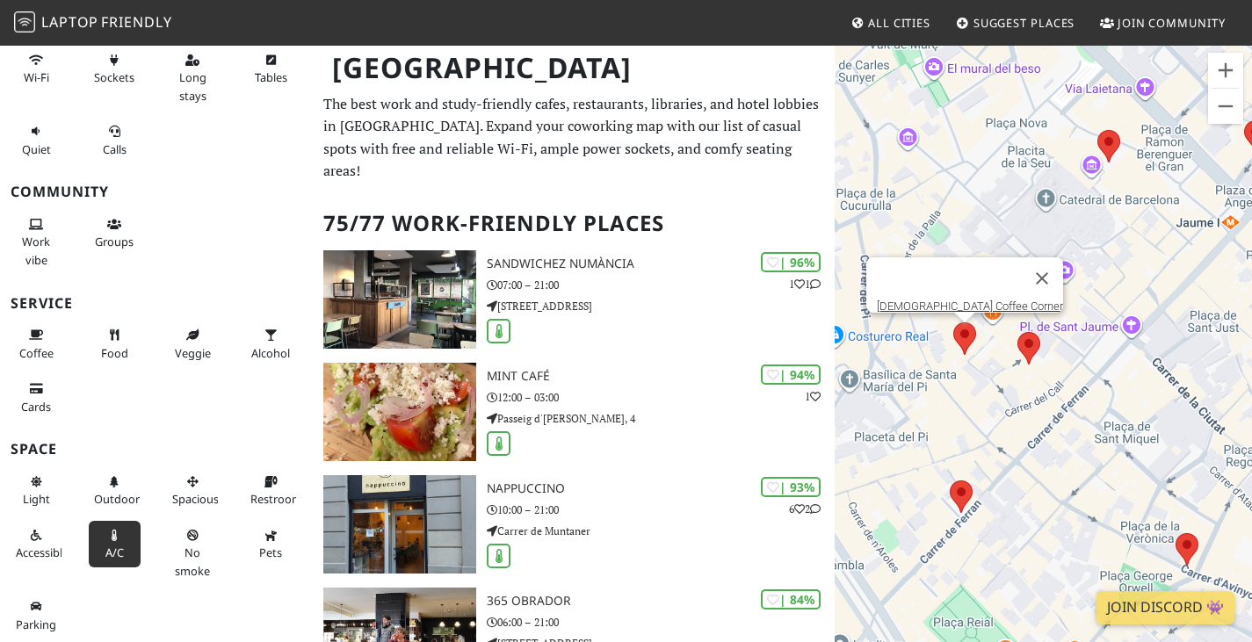
click at [954, 323] on area at bounding box center [954, 323] width 0 height 0
click at [960, 300] on link "[DEMOGRAPHIC_DATA] Coffee Corner" at bounding box center [970, 306] width 186 height 13
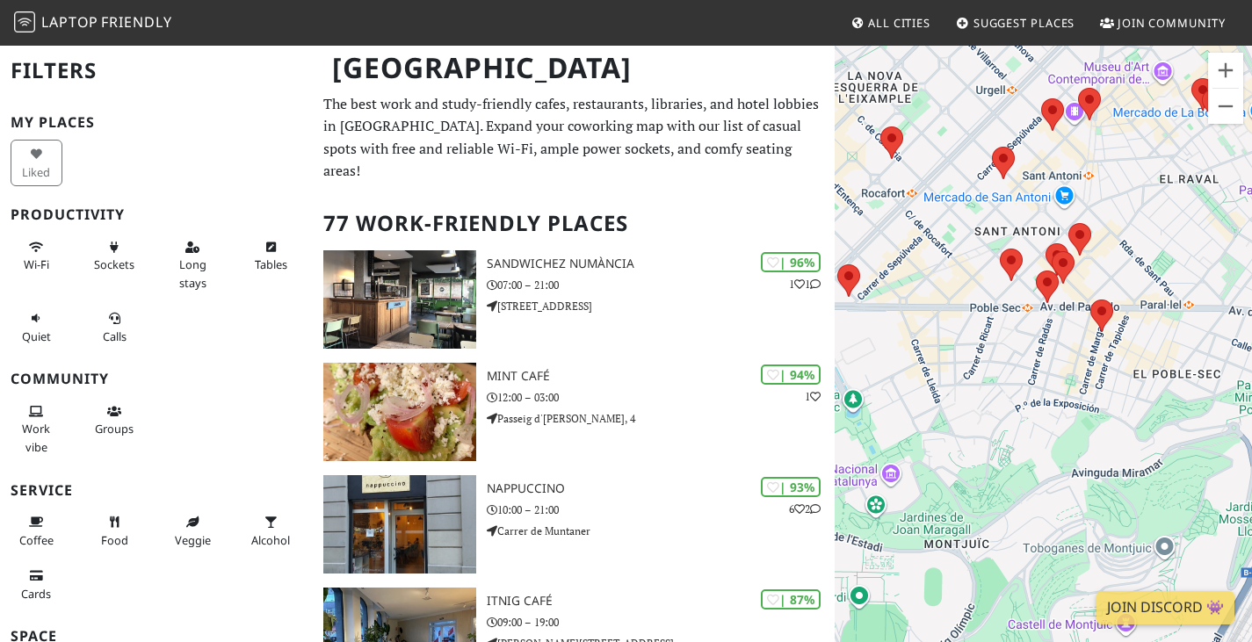
drag, startPoint x: 930, startPoint y: 356, endPoint x: 1265, endPoint y: 658, distance: 451.2
click at [1252, 642] on html "Laptop Friendly All Cities Suggest Places Join Community [GEOGRAPHIC_DATA] Filt…" at bounding box center [626, 321] width 1252 height 642
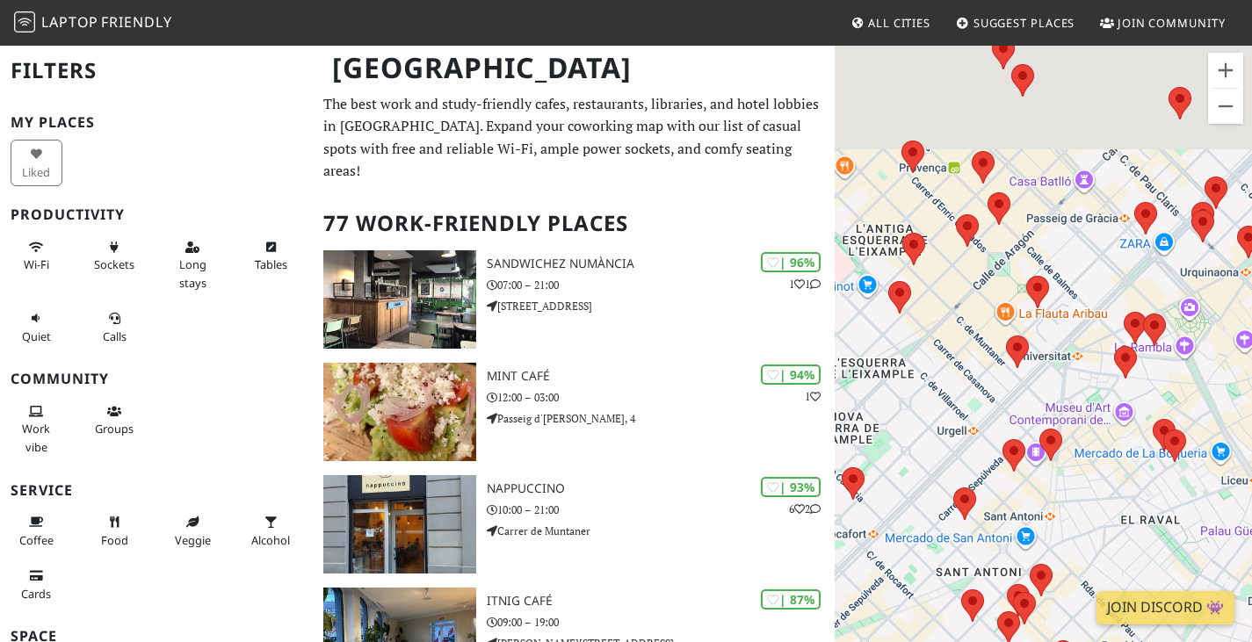
drag, startPoint x: 1128, startPoint y: 305, endPoint x: 1086, endPoint y: 684, distance: 381.1
click at [1086, 642] on html "Laptop Friendly All Cities Suggest Places Join Community Barcelona Filters My P…" at bounding box center [626, 321] width 1252 height 642
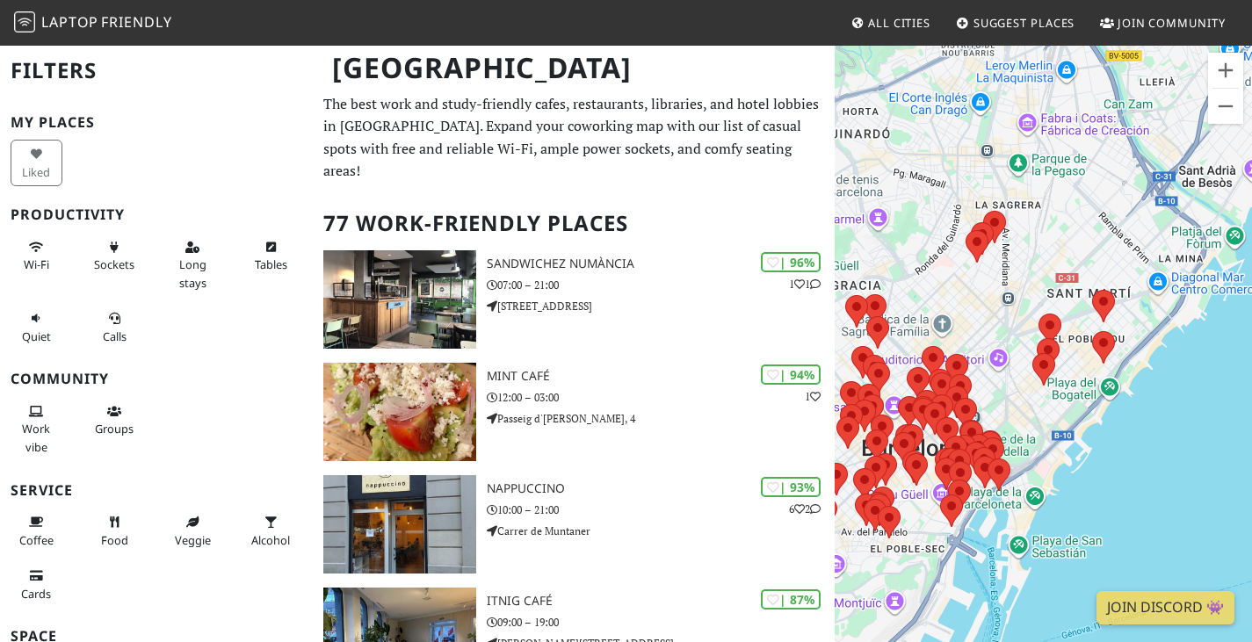
drag, startPoint x: 1117, startPoint y: 471, endPoint x: 923, endPoint y: 543, distance: 207.2
click at [923, 543] on div "Para desplazarte, pulsa las teclas de flecha." at bounding box center [1043, 365] width 417 height 642
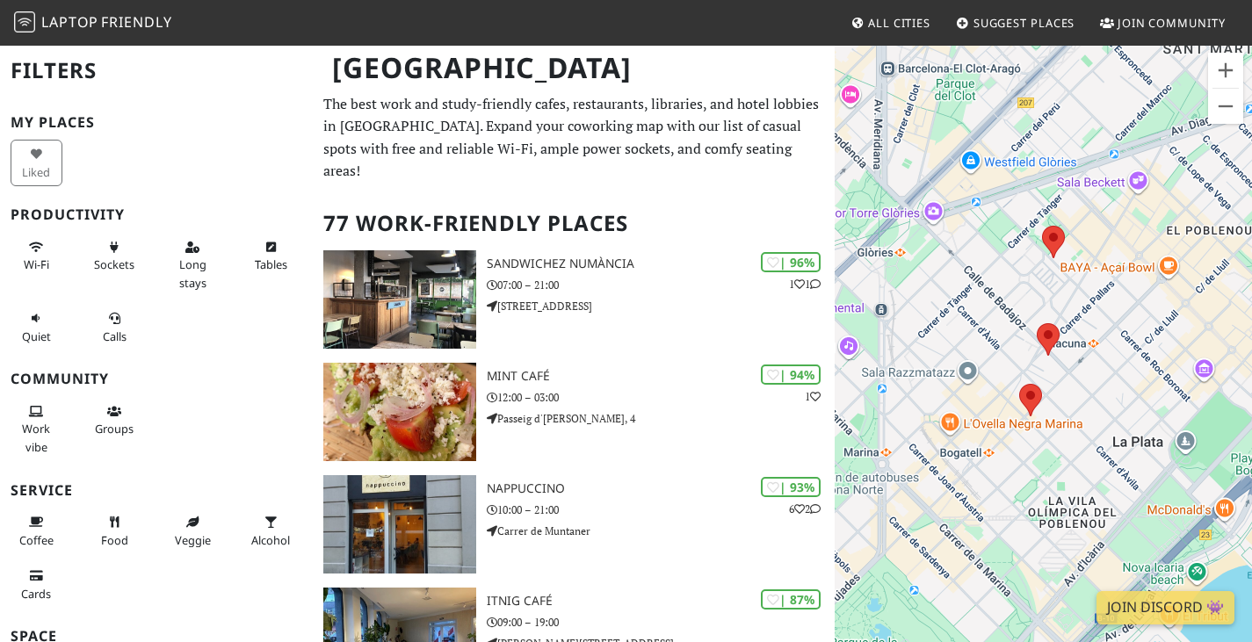
drag, startPoint x: 1005, startPoint y: 331, endPoint x: 1222, endPoint y: 506, distance: 278.1
click at [1222, 506] on div "Para desplazarte, pulsa las teclas de flecha." at bounding box center [1043, 365] width 417 height 642
click at [1020, 384] on area at bounding box center [1020, 384] width 0 height 0
click at [1030, 361] on link "Itnig Café" at bounding box center [1036, 367] width 47 height 13
